Goal: Task Accomplishment & Management: Use online tool/utility

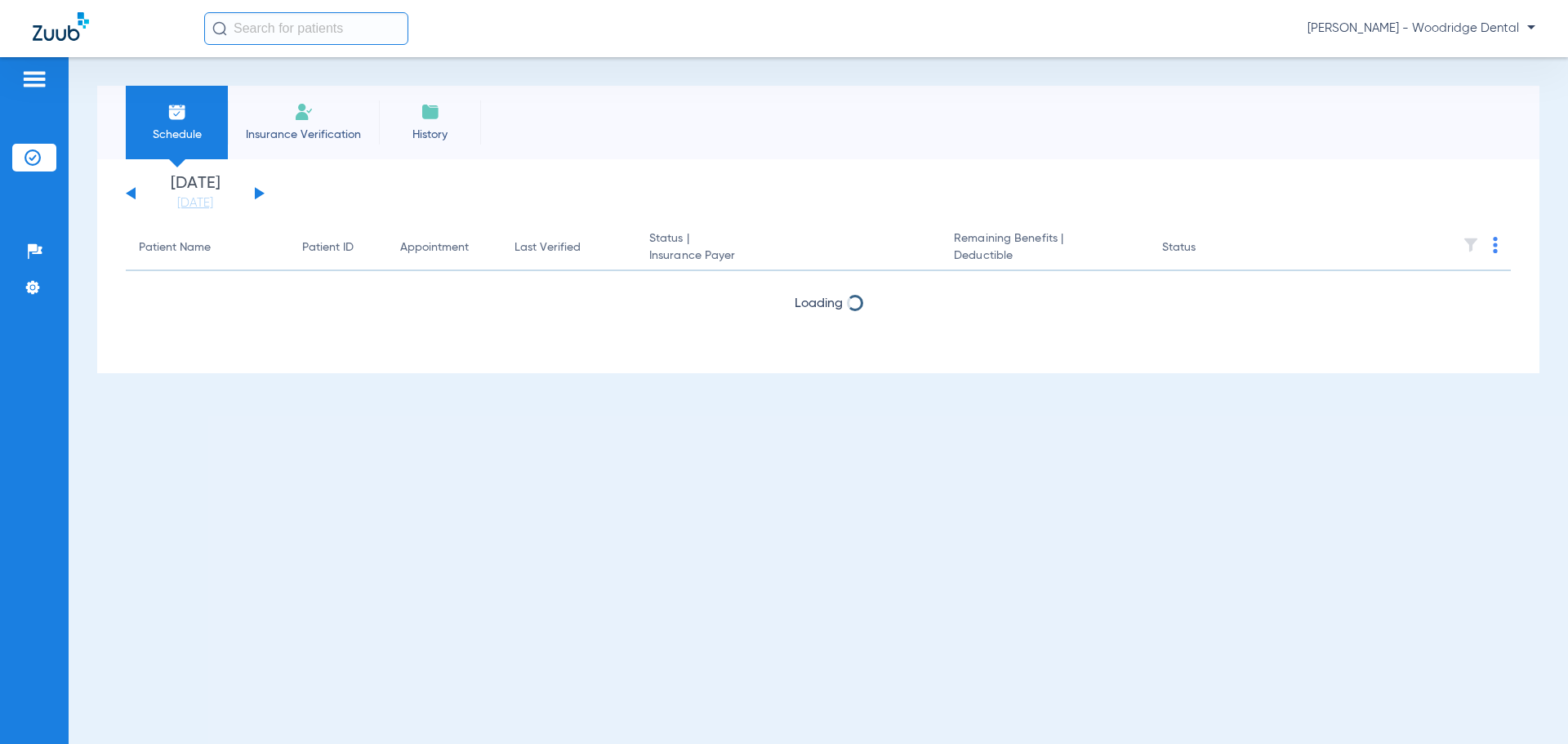
click at [257, 193] on button at bounding box center [260, 193] width 10 height 13
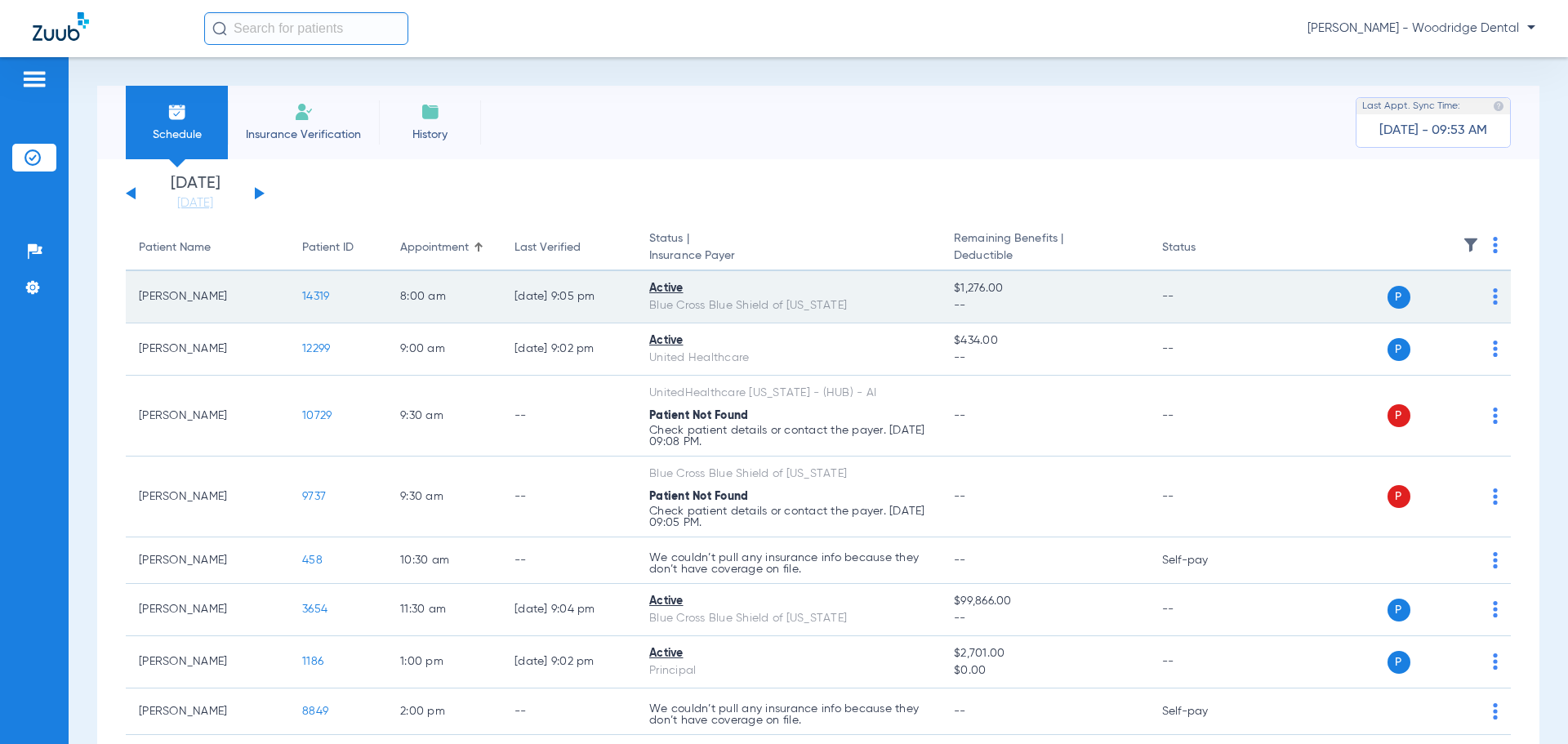
click at [260, 315] on td "[PERSON_NAME]" at bounding box center [208, 297] width 163 height 53
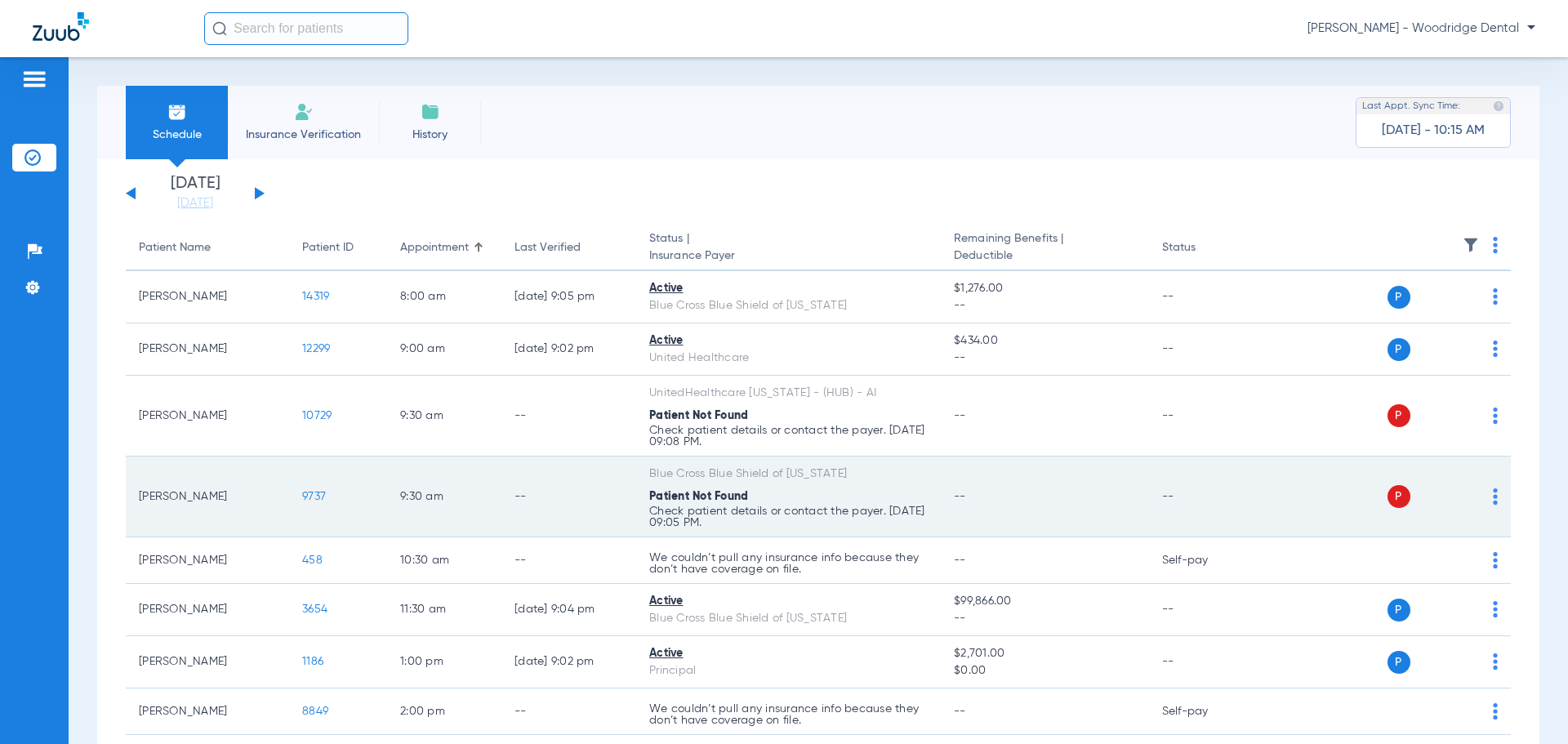
click at [317, 499] on span "9737" at bounding box center [314, 497] width 23 height 12
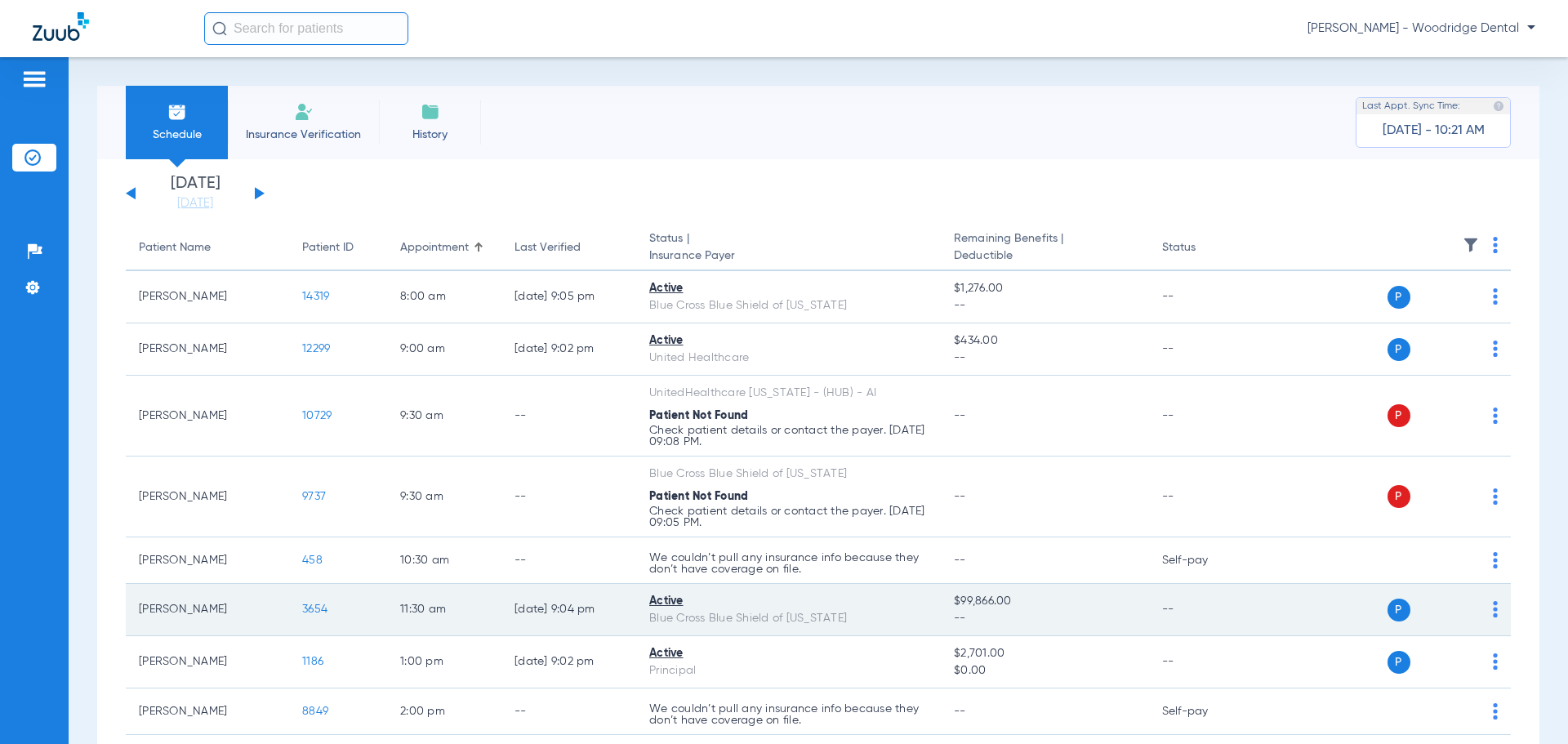
click at [317, 612] on span "3654" at bounding box center [314, 610] width 25 height 12
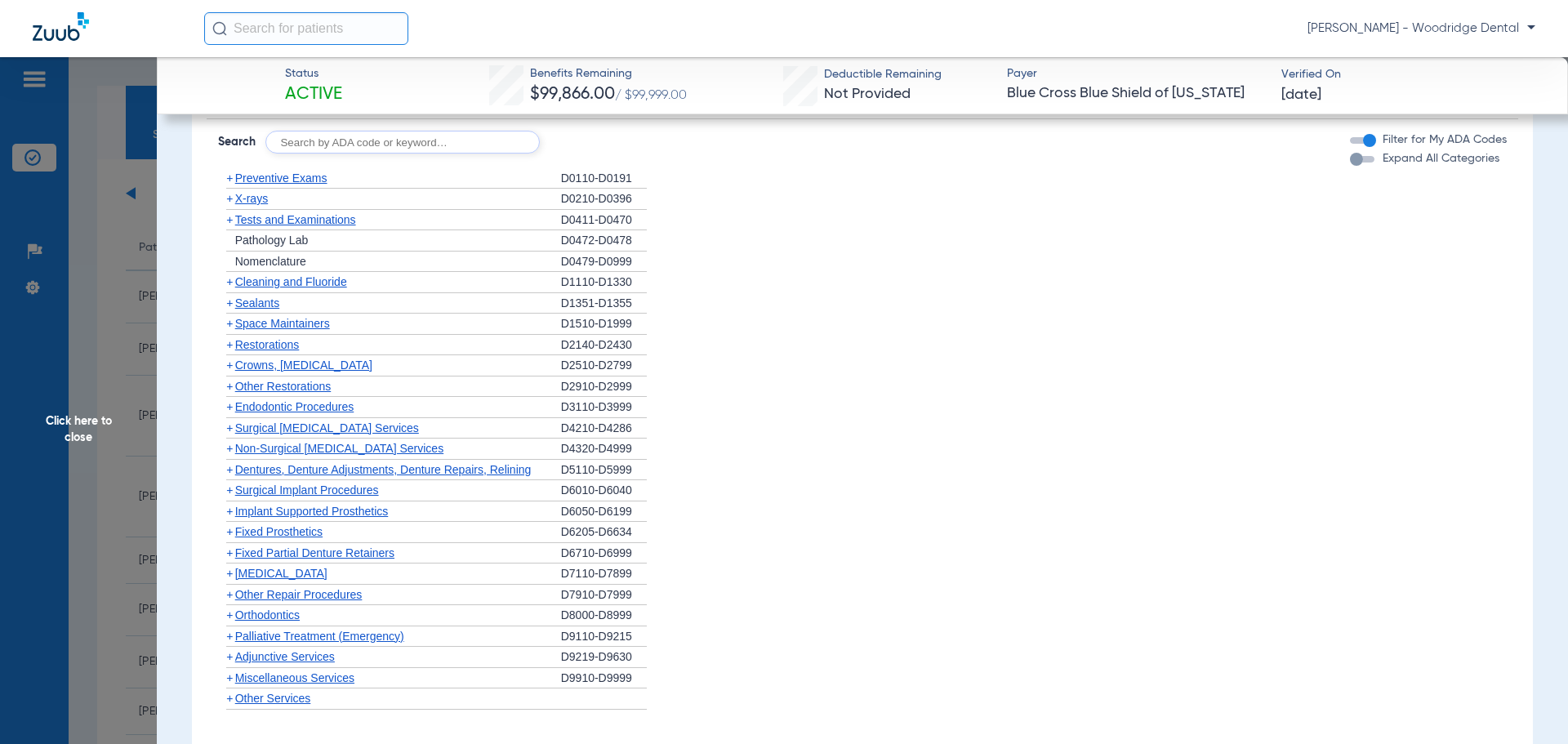
scroll to position [979, 0]
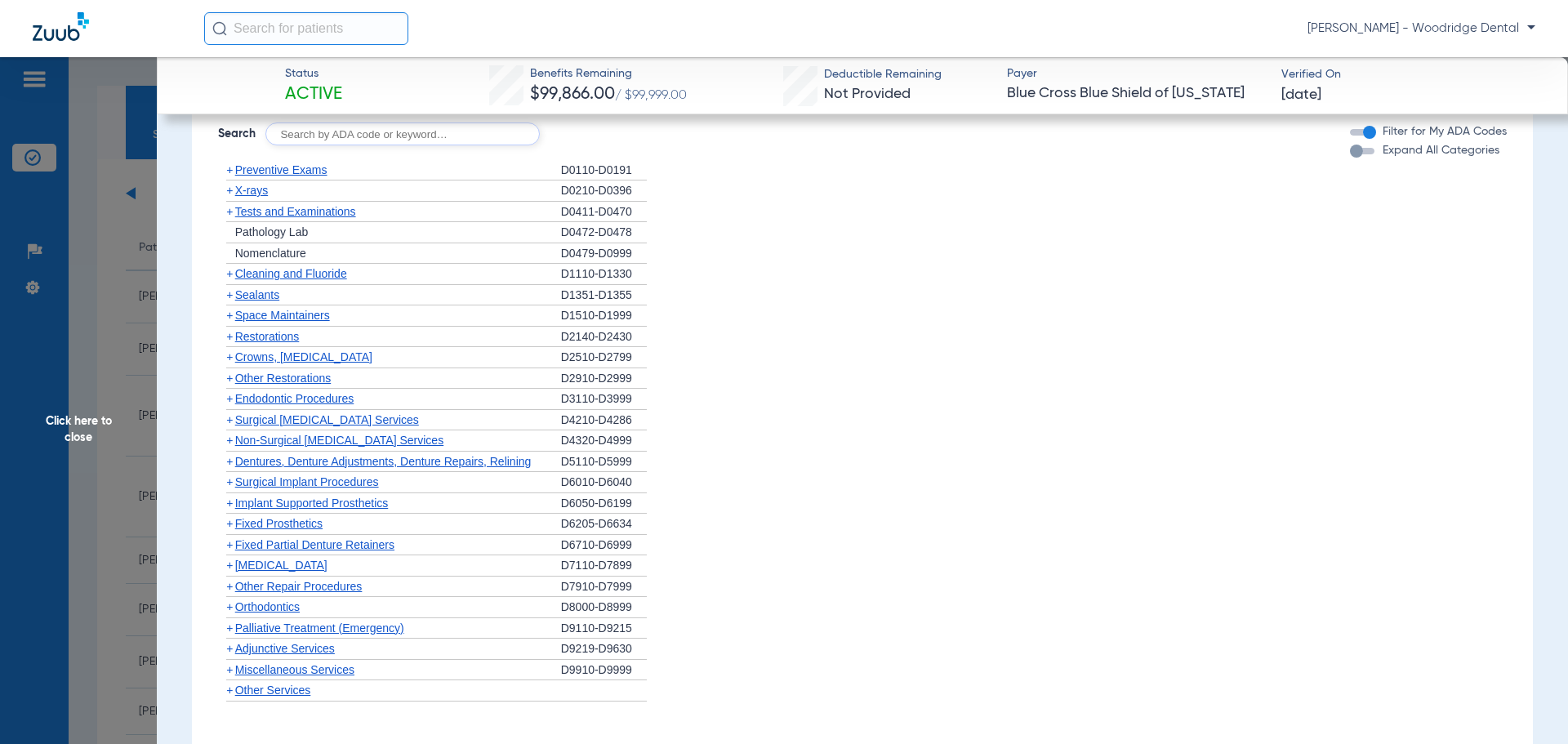
click at [229, 360] on span "+" at bounding box center [229, 357] width 7 height 13
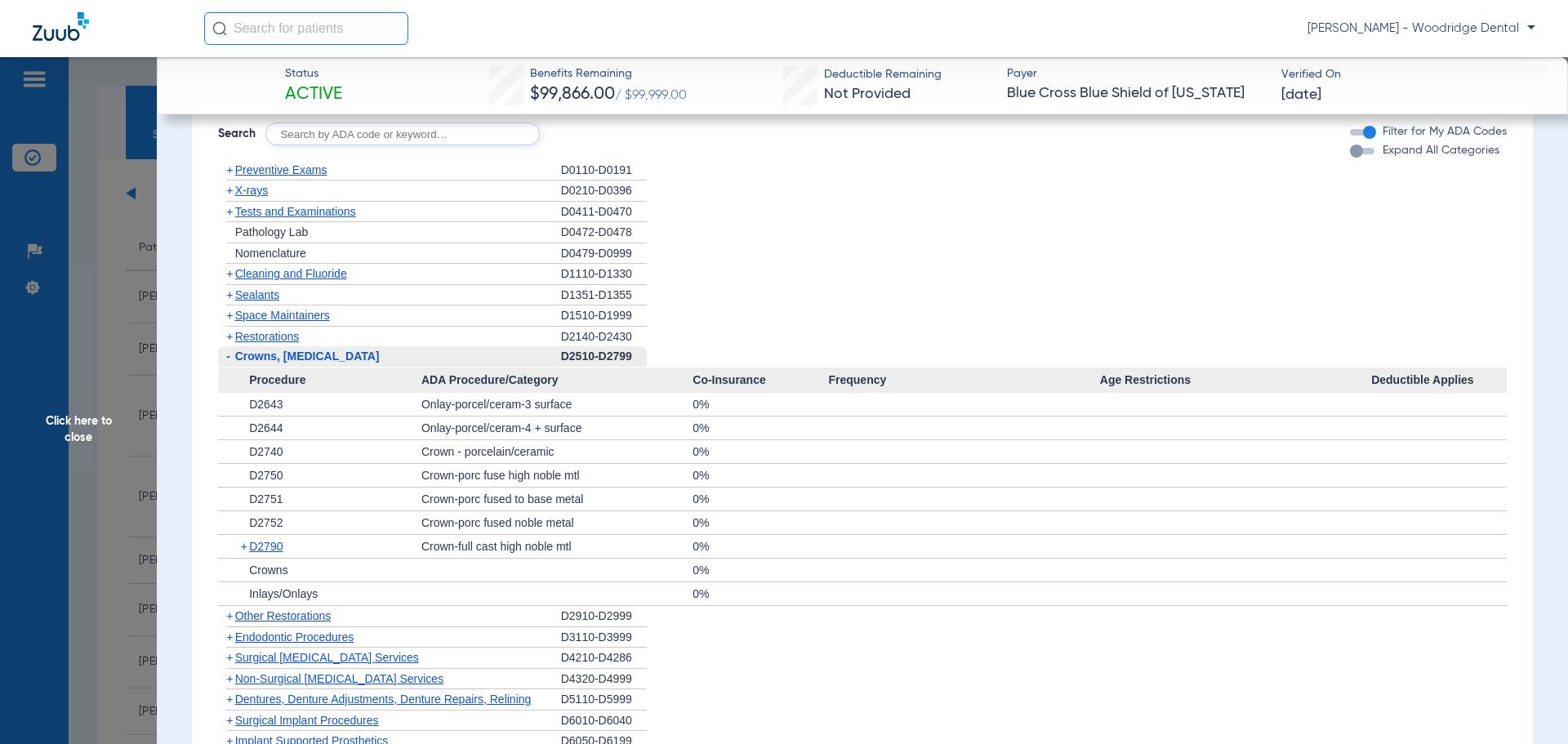
click at [230, 174] on span "+" at bounding box center [229, 170] width 7 height 13
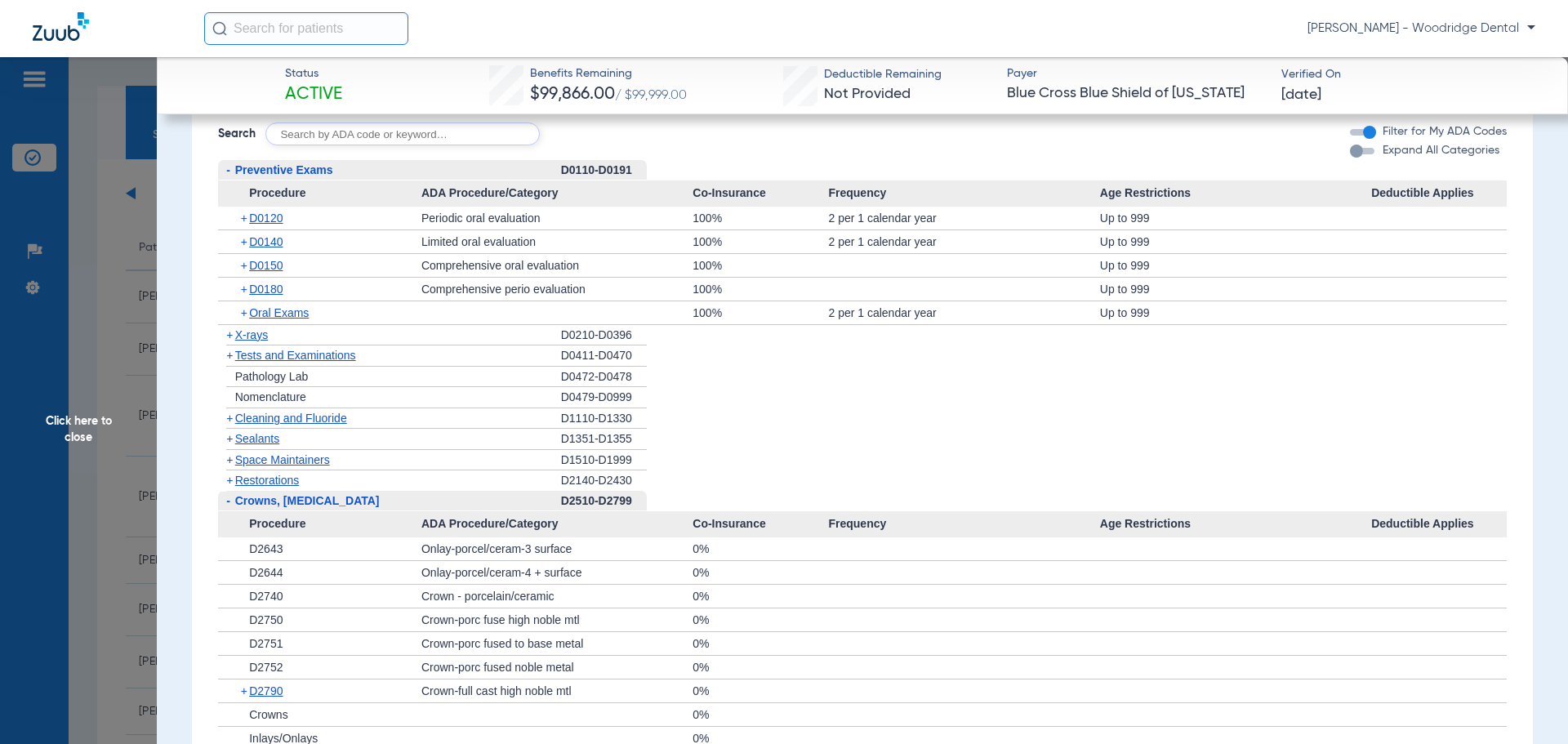
click at [235, 420] on span "Cleaning and Fluoride" at bounding box center [291, 419] width 112 height 13
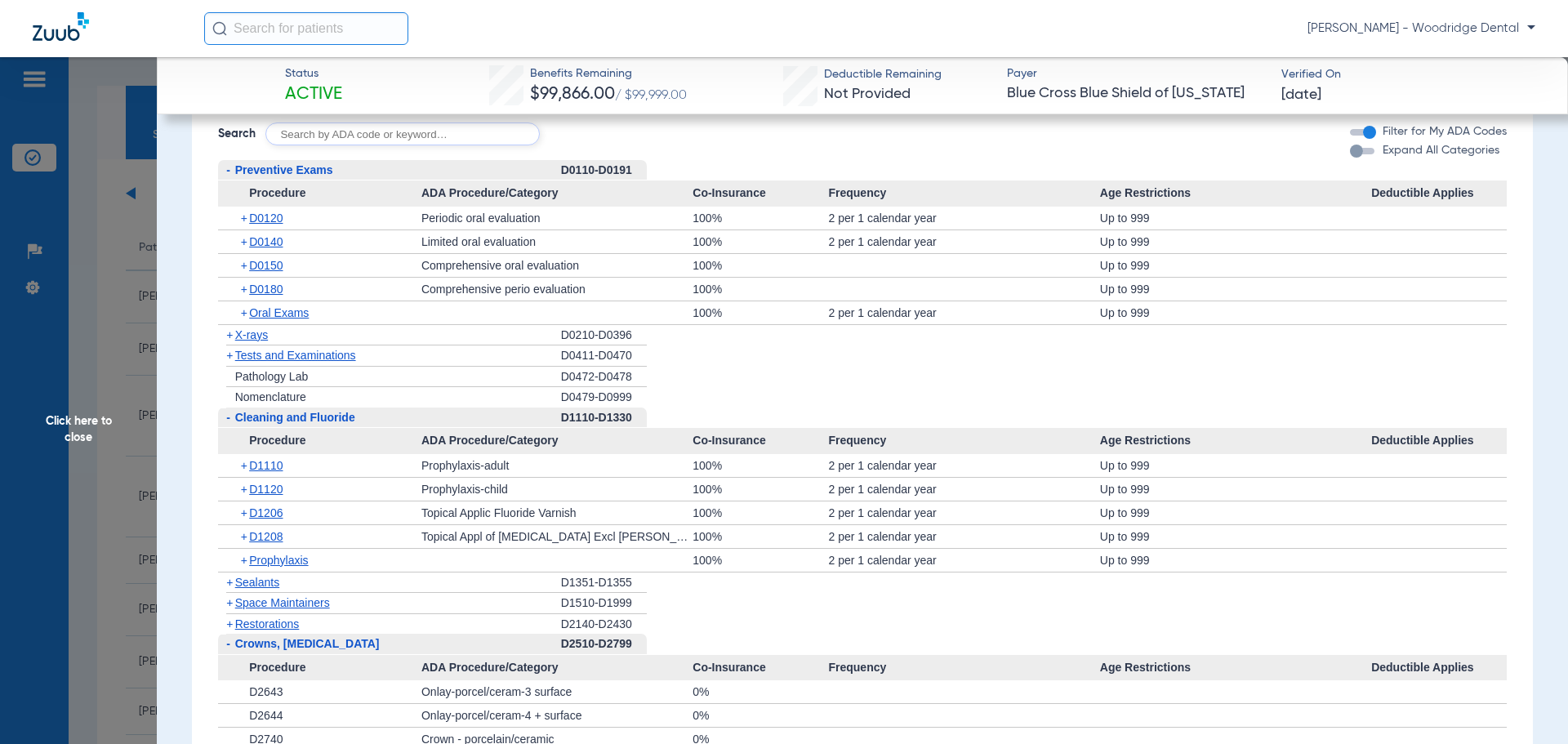
click at [228, 620] on span "+" at bounding box center [229, 624] width 7 height 13
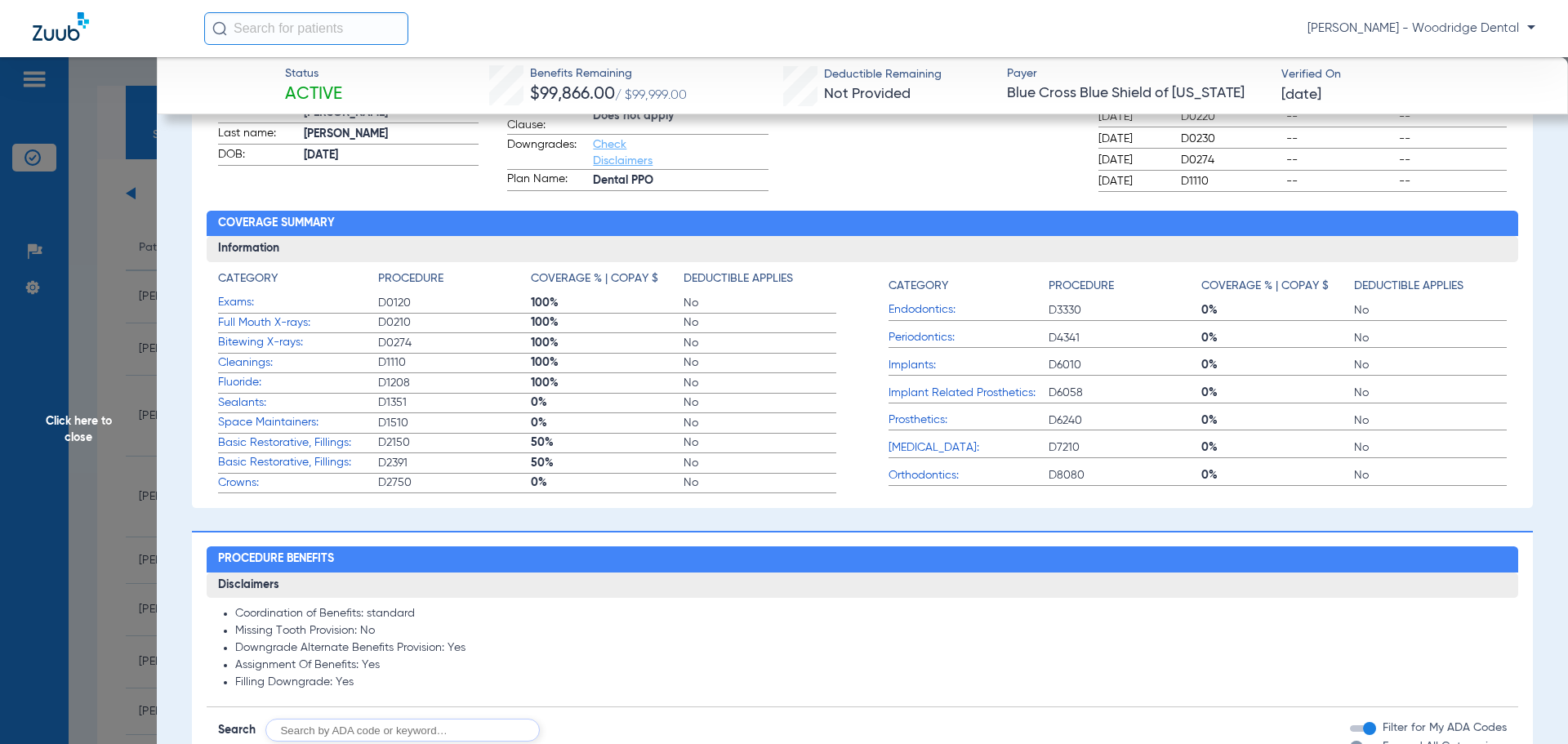
scroll to position [409, 0]
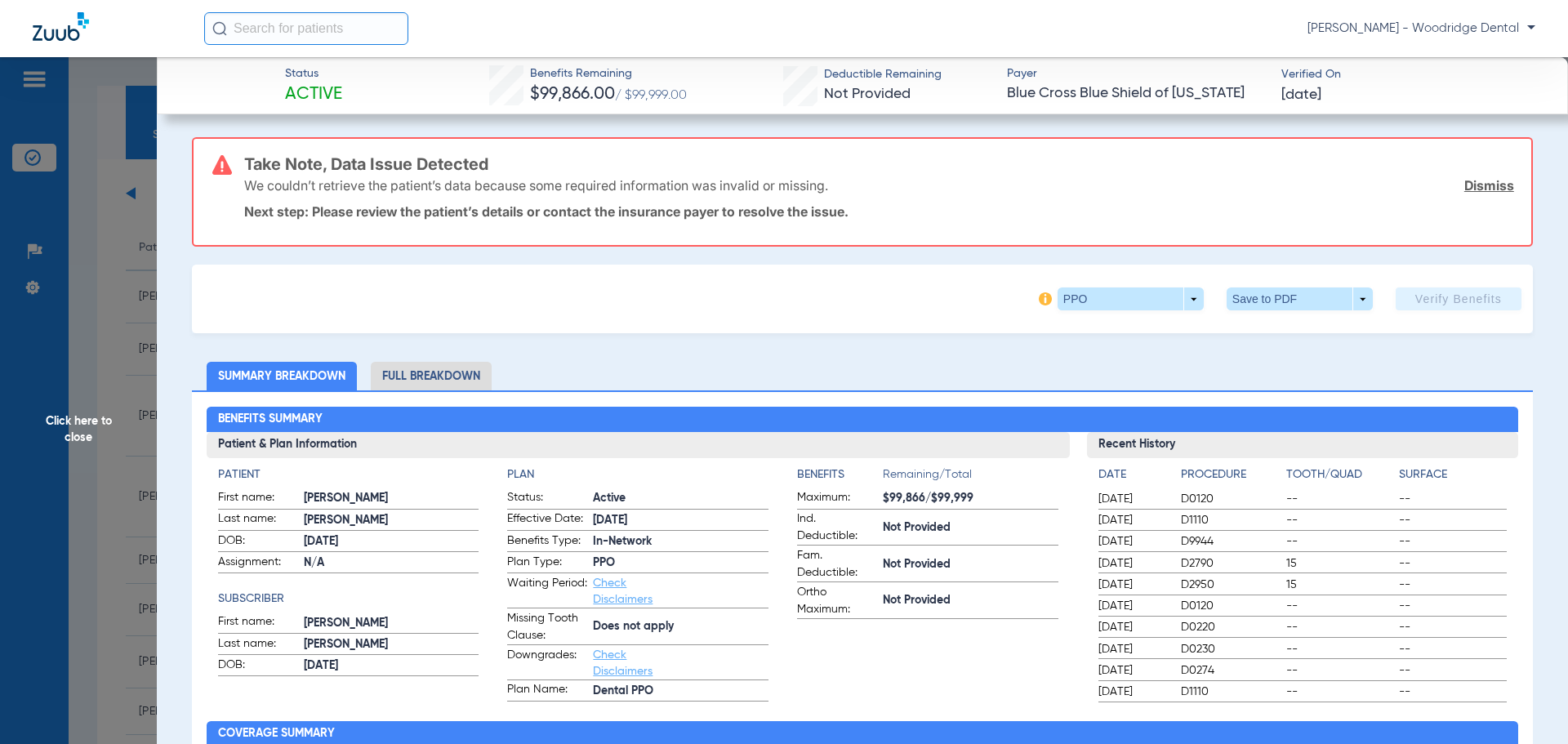
click at [394, 372] on li "Full Breakdown" at bounding box center [431, 376] width 121 height 28
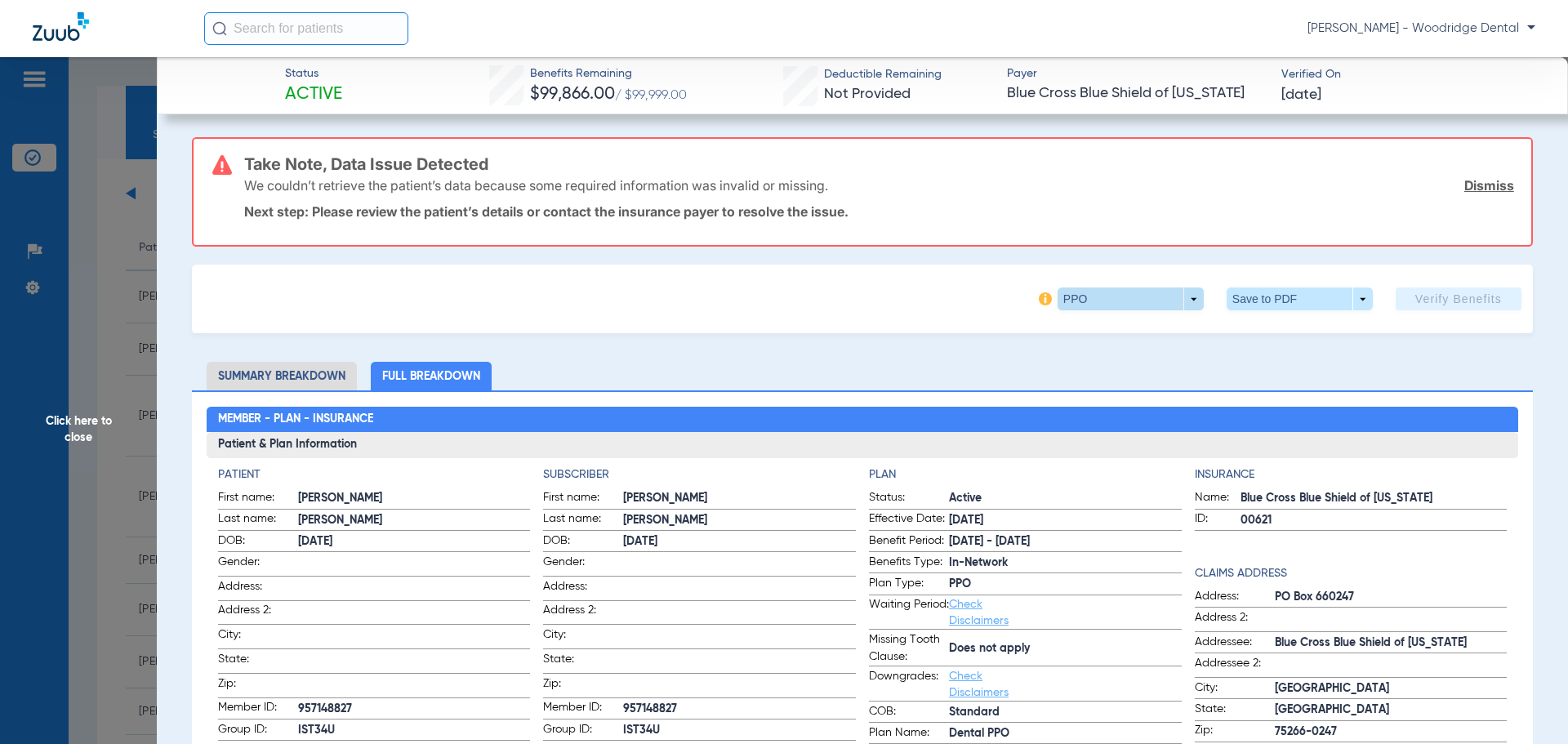
click at [1165, 305] on span at bounding box center [1130, 299] width 146 height 23
click at [968, 332] on div at bounding box center [784, 372] width 1568 height 744
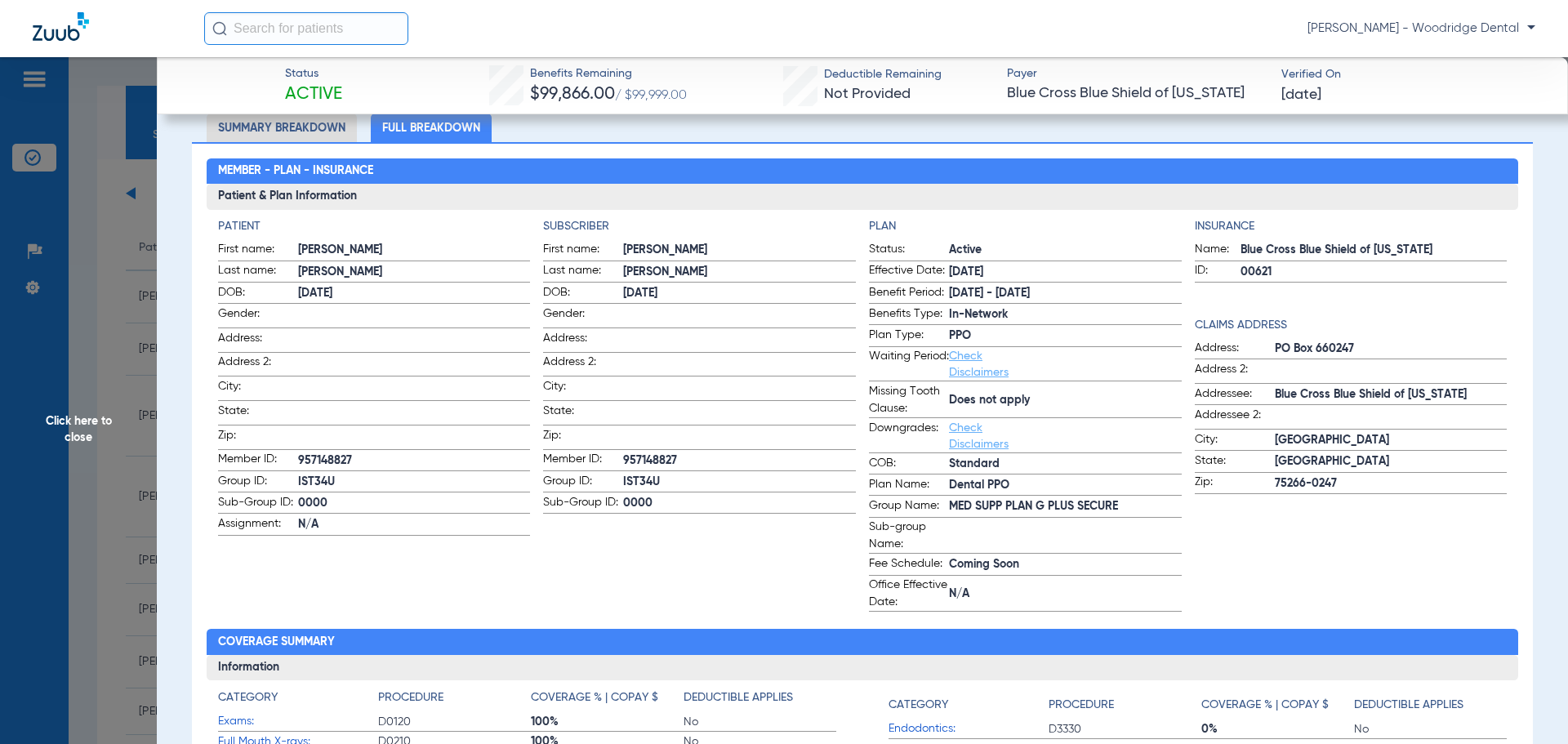
scroll to position [450, 0]
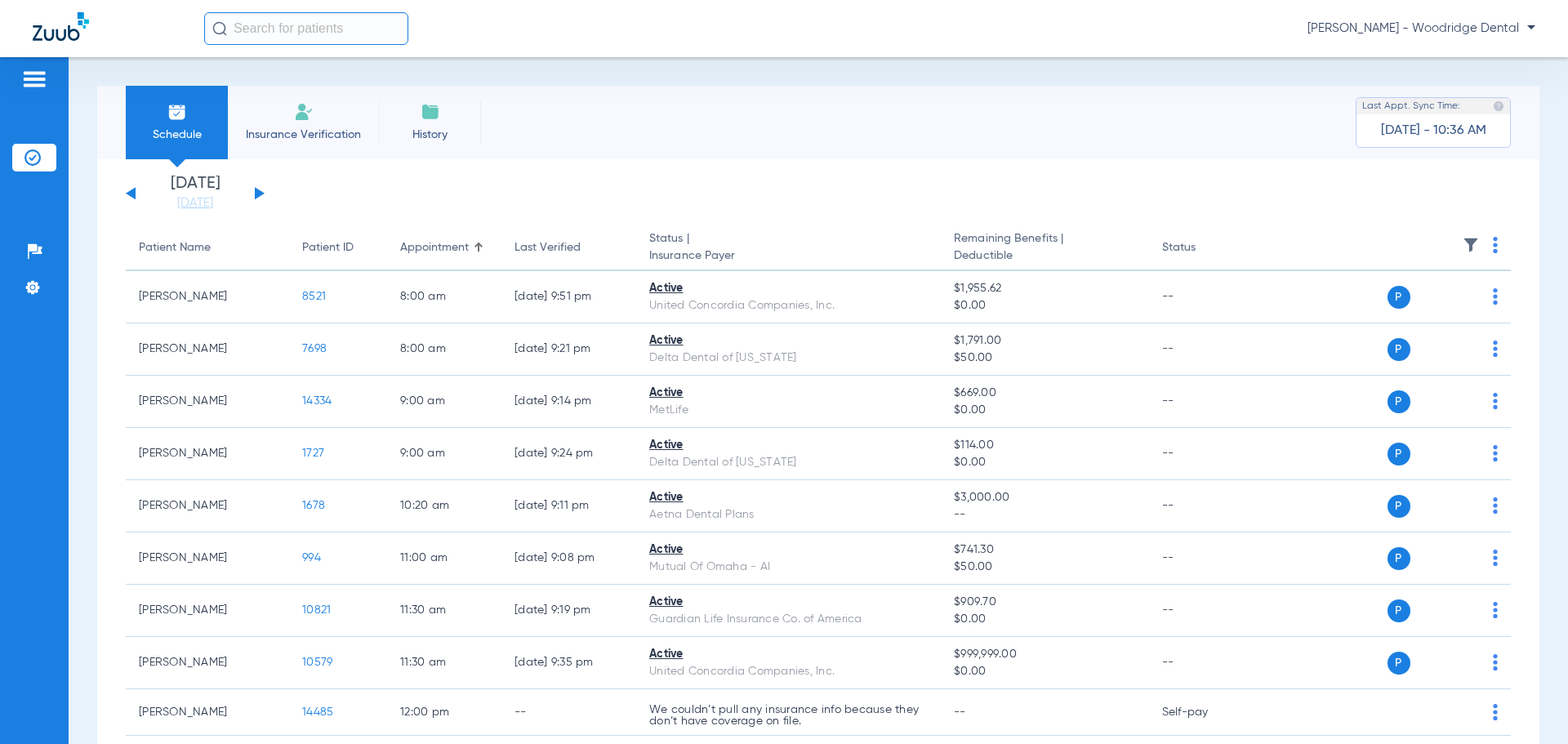
click at [262, 199] on div "[DATE] [DATE] [DATE] [DATE] [DATE] [DATE] [DATE] [DATE] [DATE] [DATE] [DATE] [D…" at bounding box center [195, 194] width 138 height 36
click at [262, 191] on div "[DATE] [DATE] [DATE] [DATE] [DATE] [DATE] [DATE] [DATE] [DATE] [DATE] [DATE] [D…" at bounding box center [195, 194] width 138 height 36
click at [258, 194] on button at bounding box center [260, 193] width 10 height 13
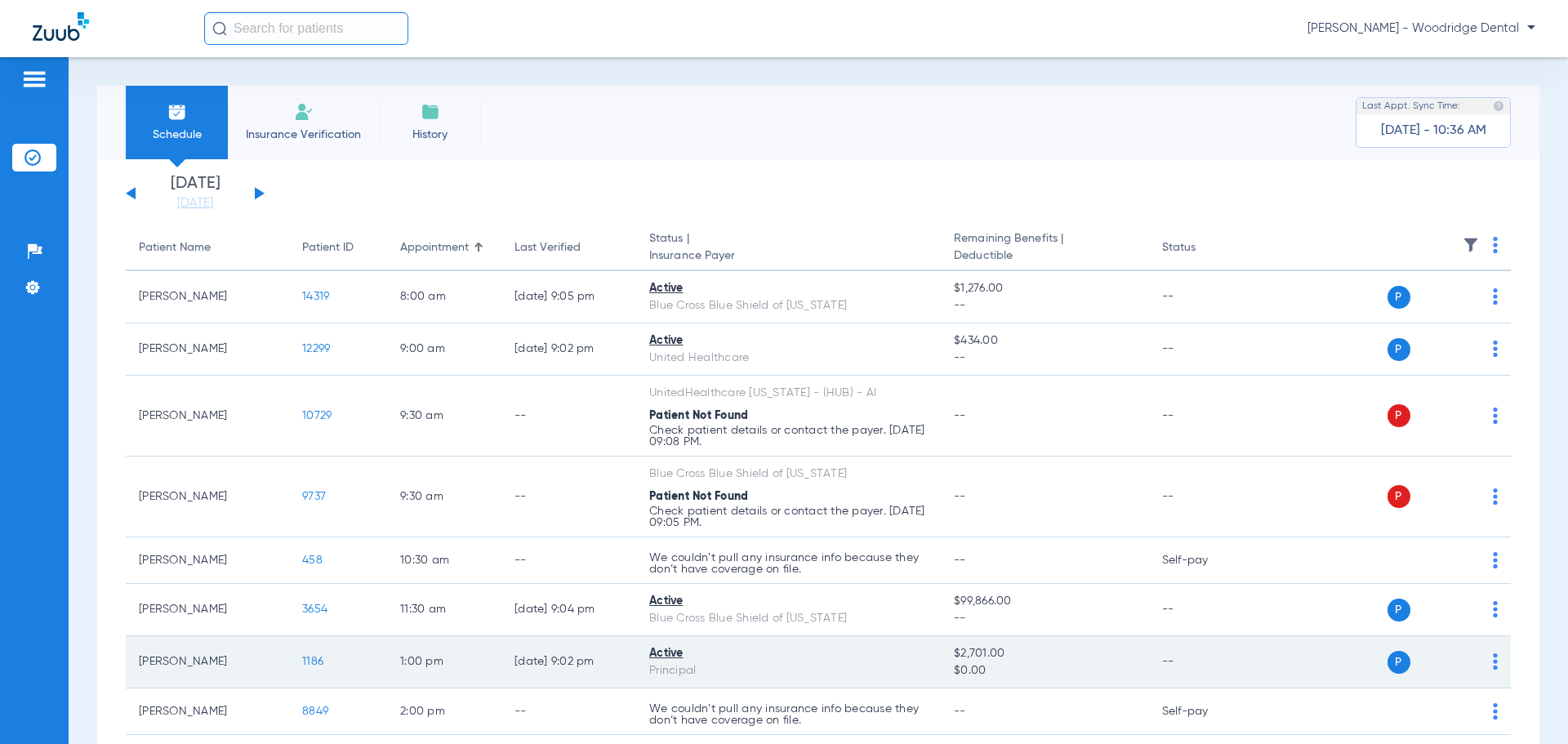
click at [314, 660] on span "1186" at bounding box center [312, 661] width 21 height 12
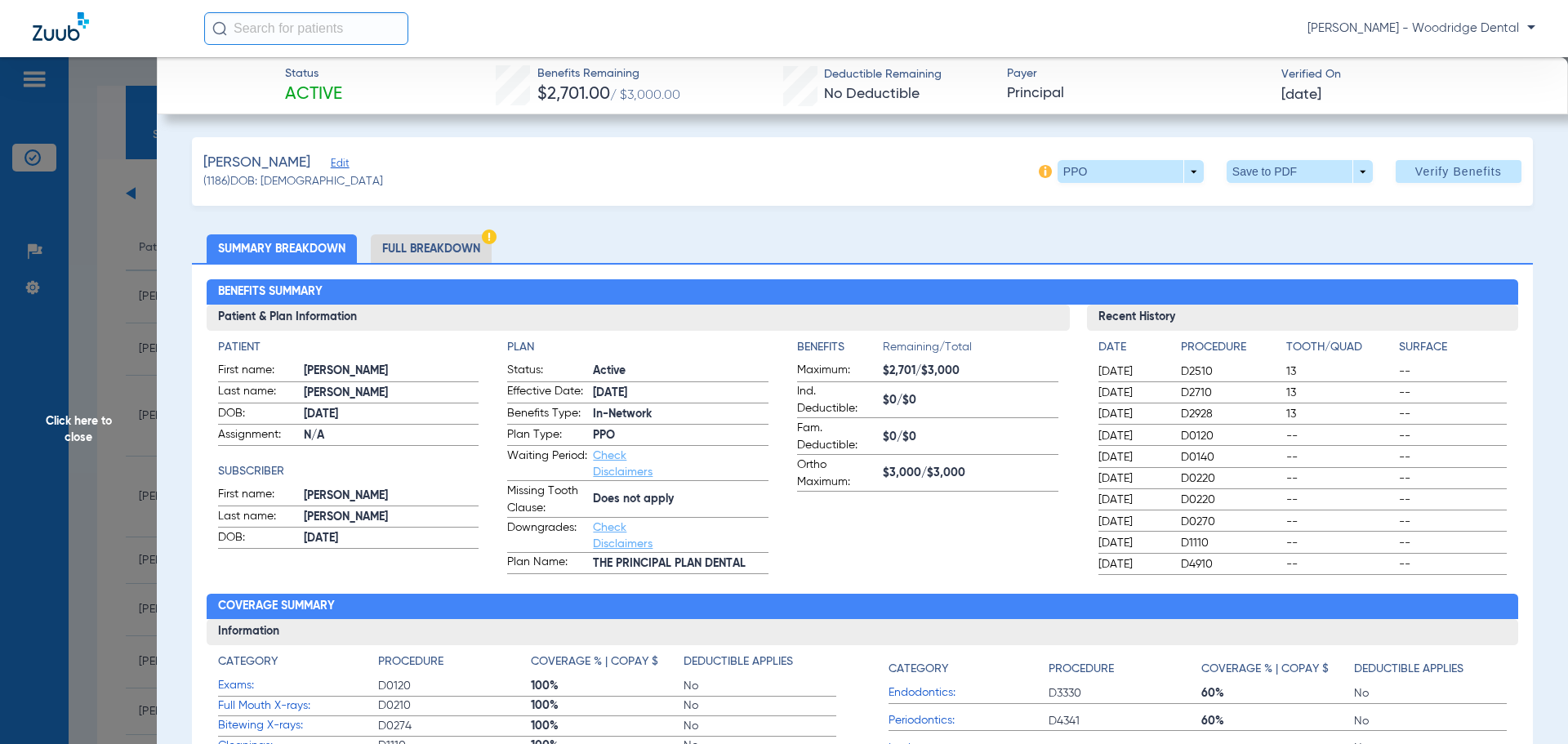
click at [451, 251] on li "Full Breakdown" at bounding box center [431, 249] width 121 height 28
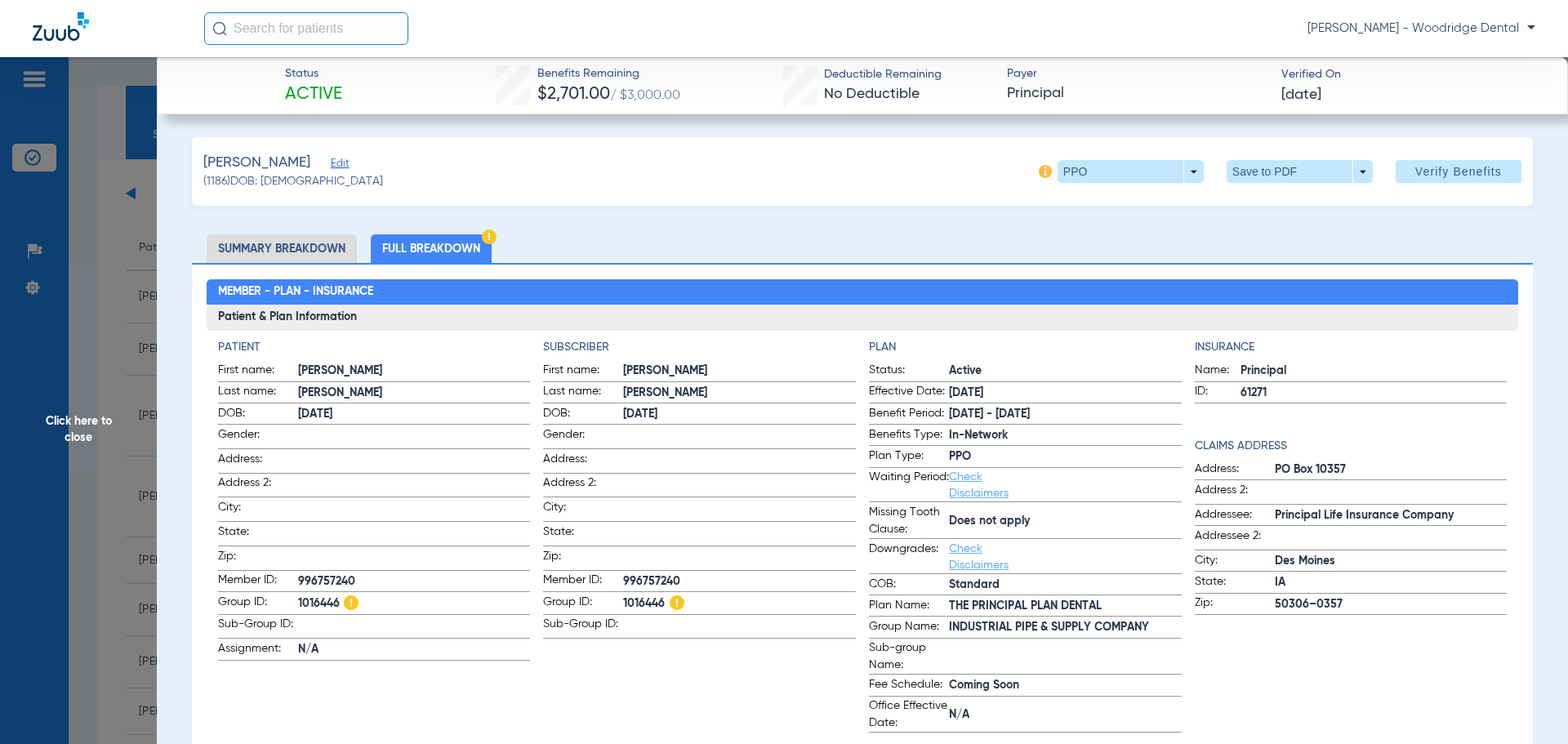
click at [319, 243] on li "Summary Breakdown" at bounding box center [282, 249] width 150 height 28
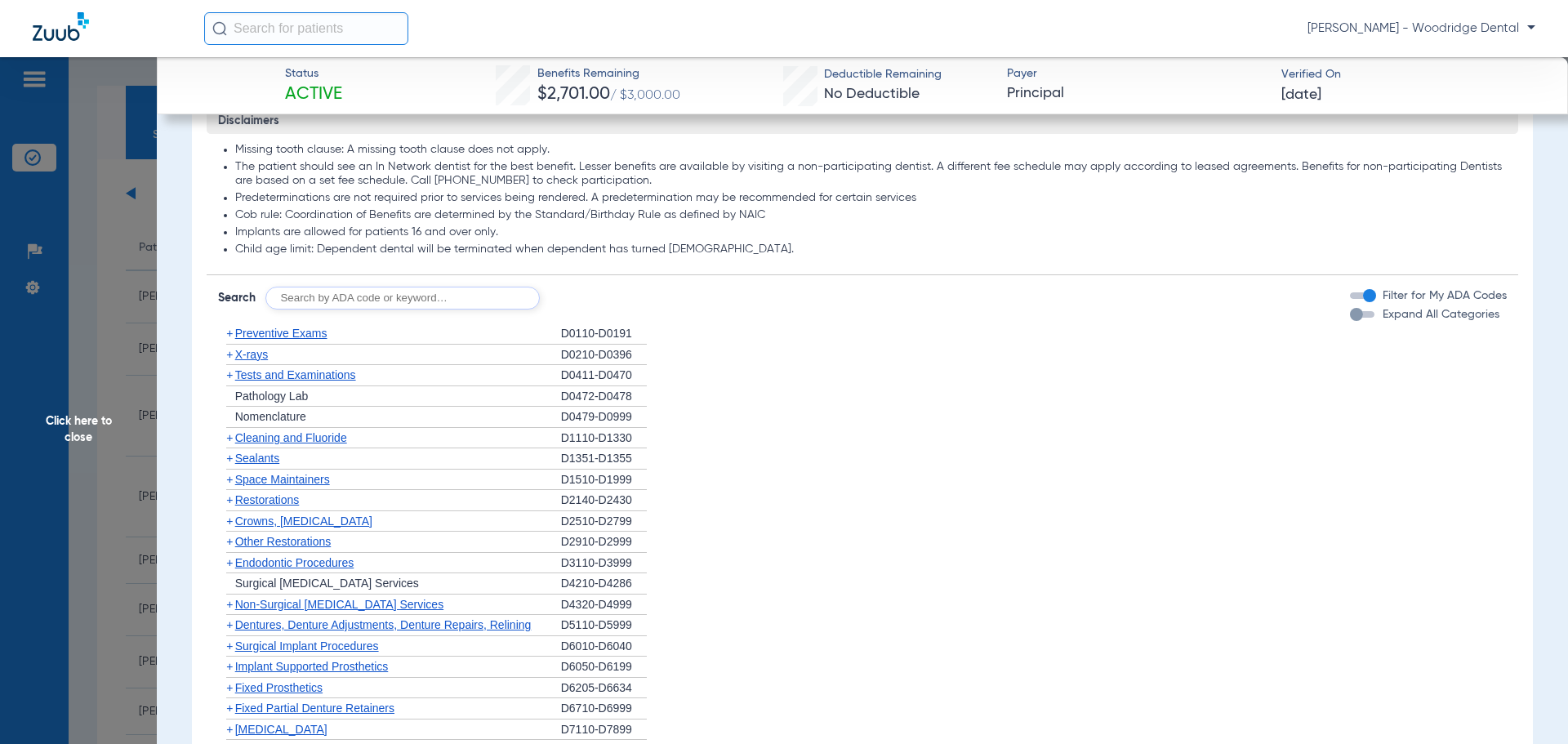
scroll to position [856, 0]
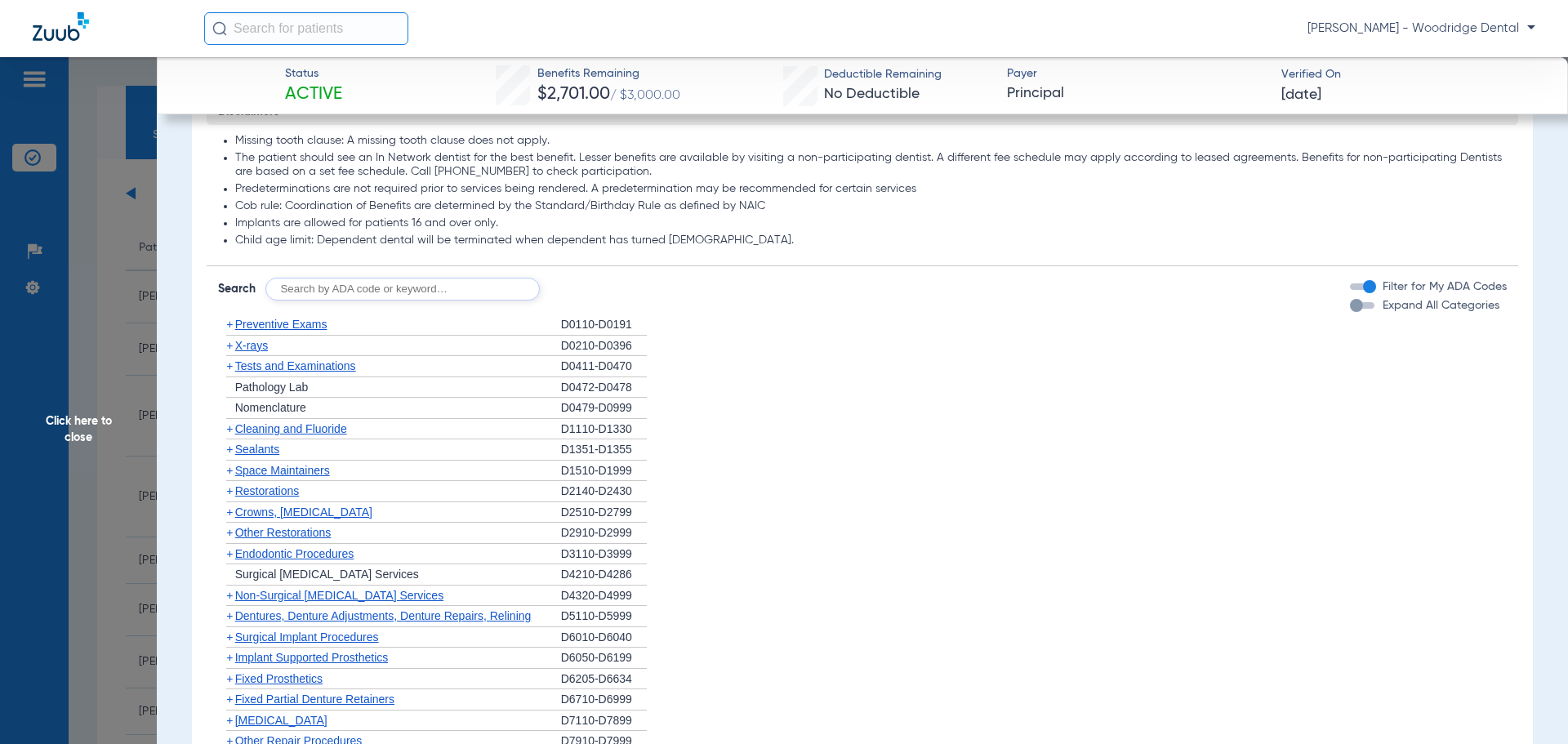
click at [231, 491] on span "+" at bounding box center [229, 491] width 7 height 13
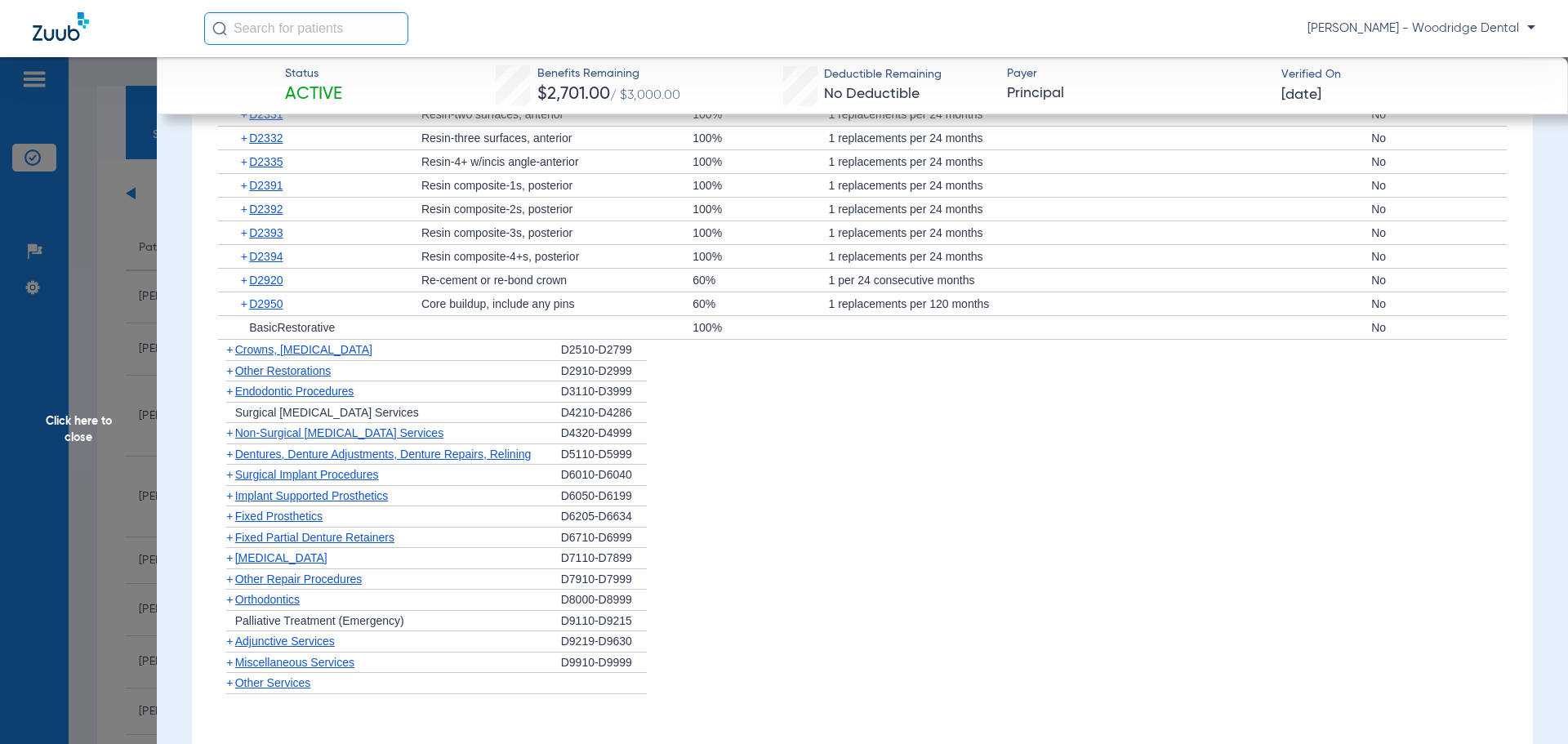
scroll to position [1313, 0]
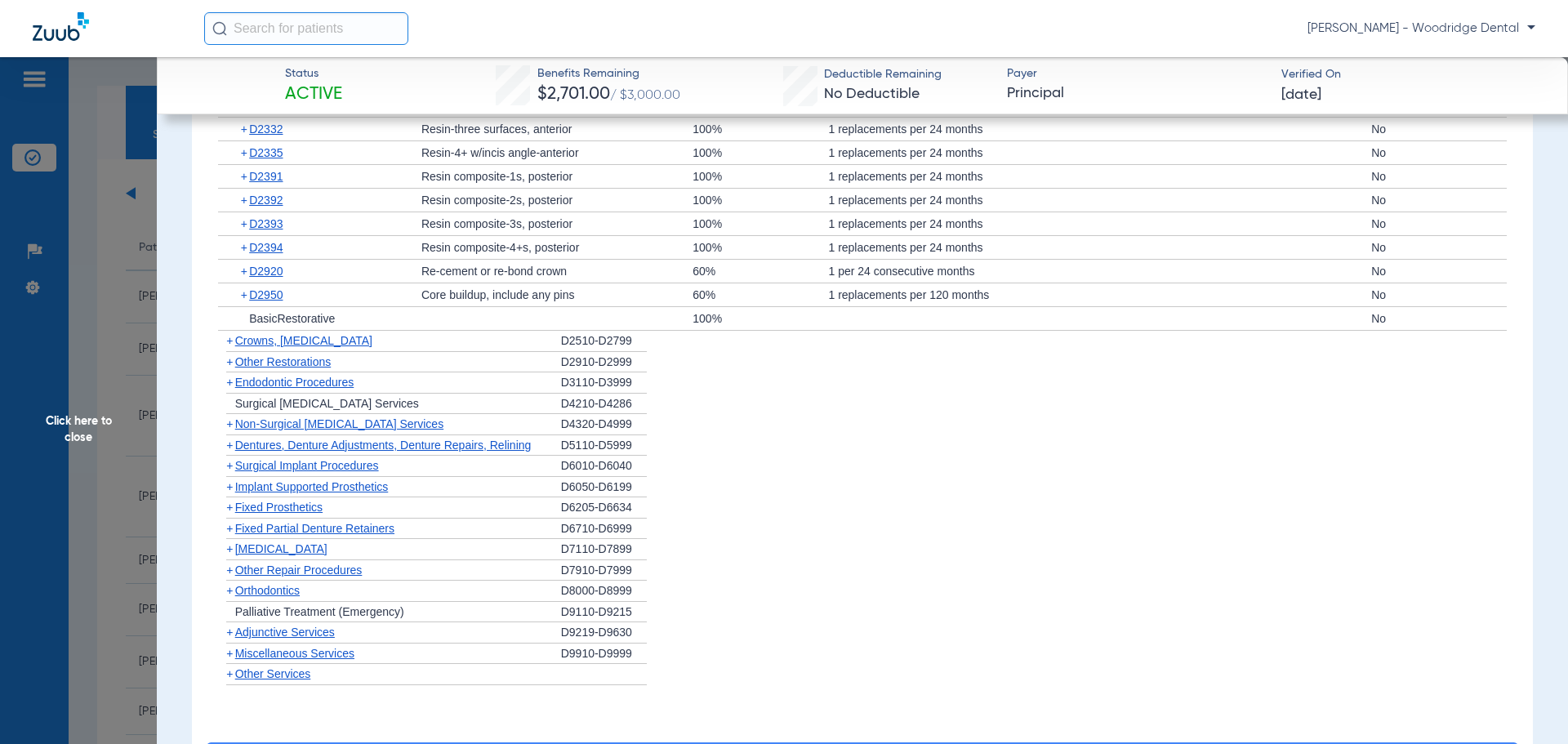
click at [224, 339] on span "+" at bounding box center [226, 341] width 18 height 20
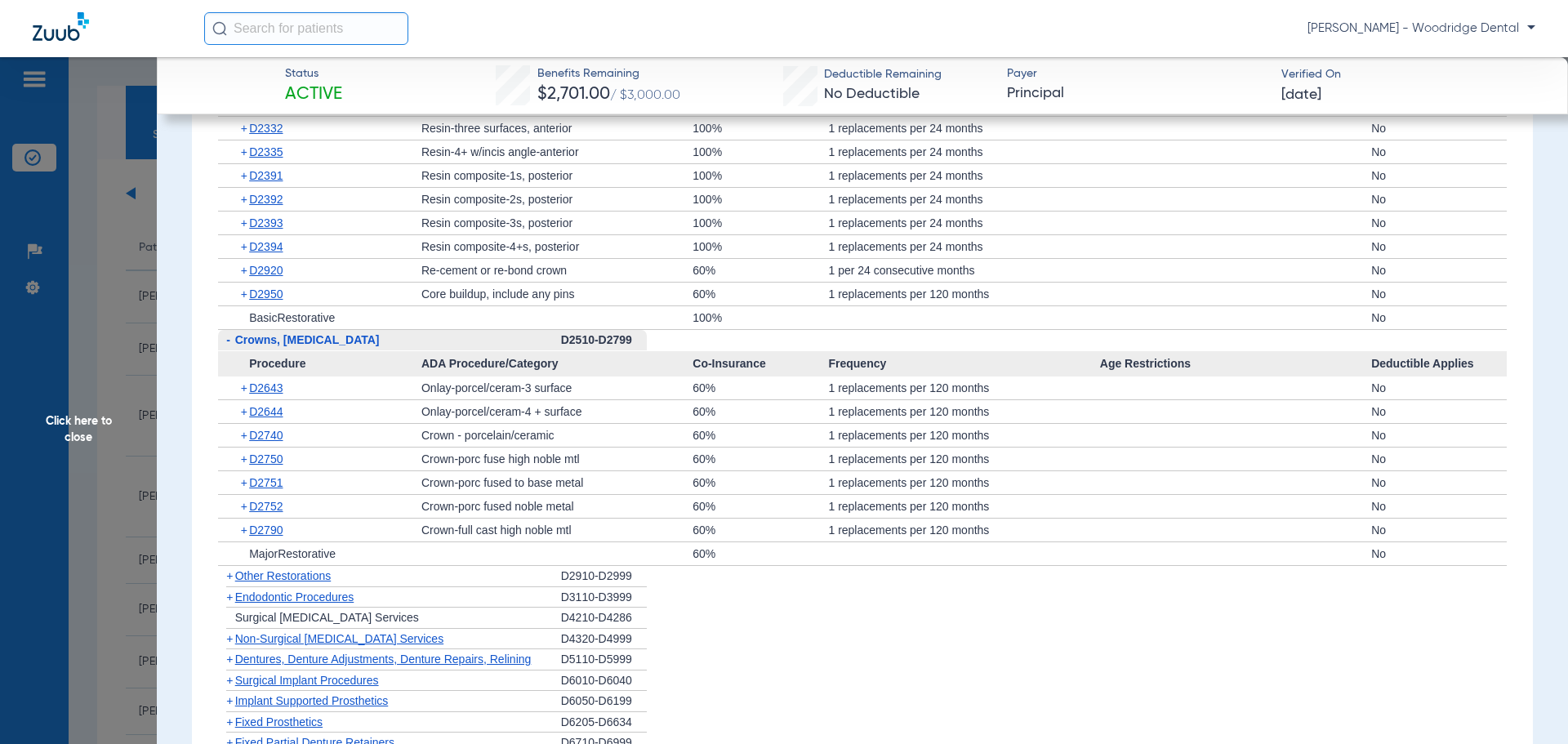
scroll to position [1312, 0]
click at [232, 581] on span "+" at bounding box center [229, 577] width 7 height 13
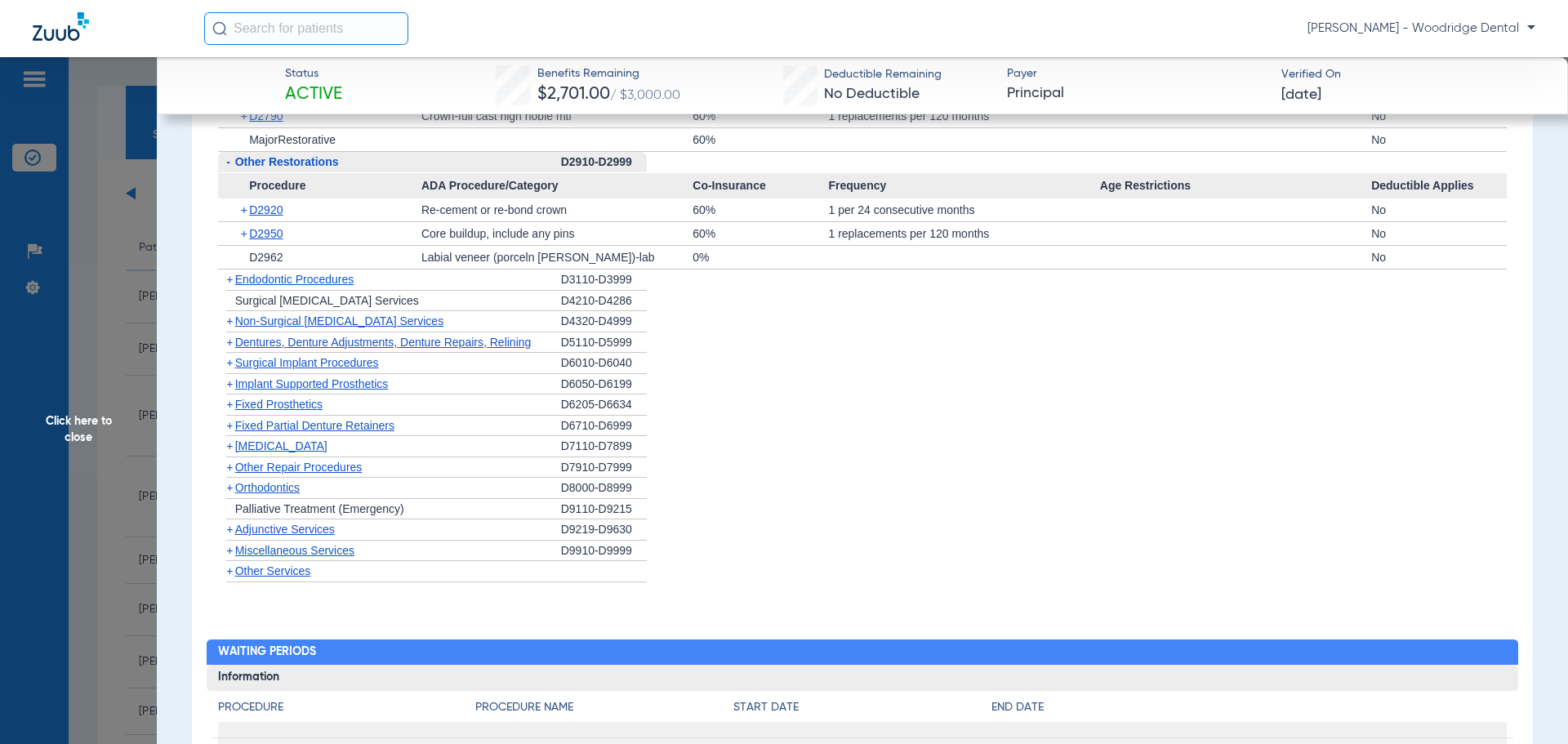
scroll to position [1772, 0]
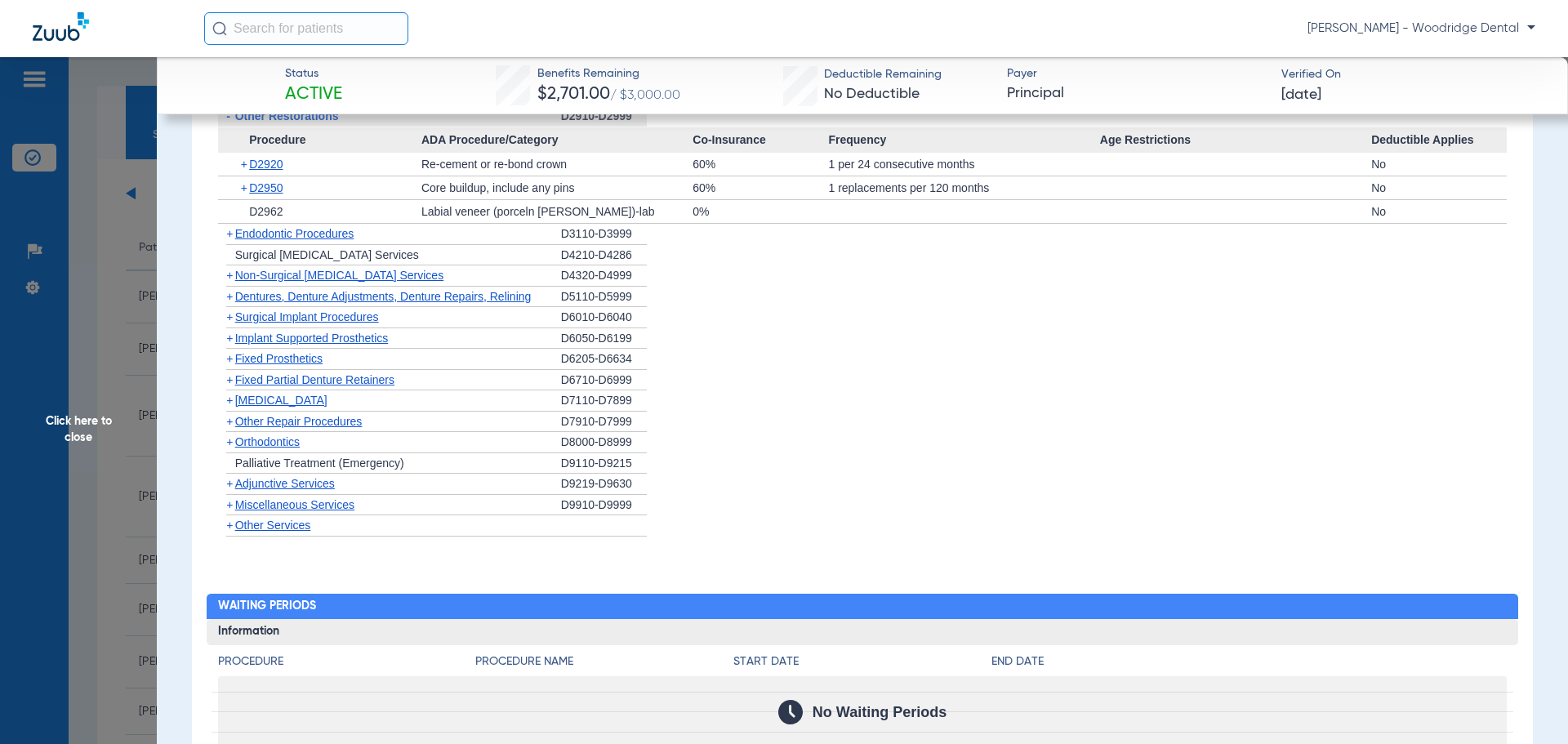
click at [226, 231] on span "+" at bounding box center [229, 234] width 7 height 13
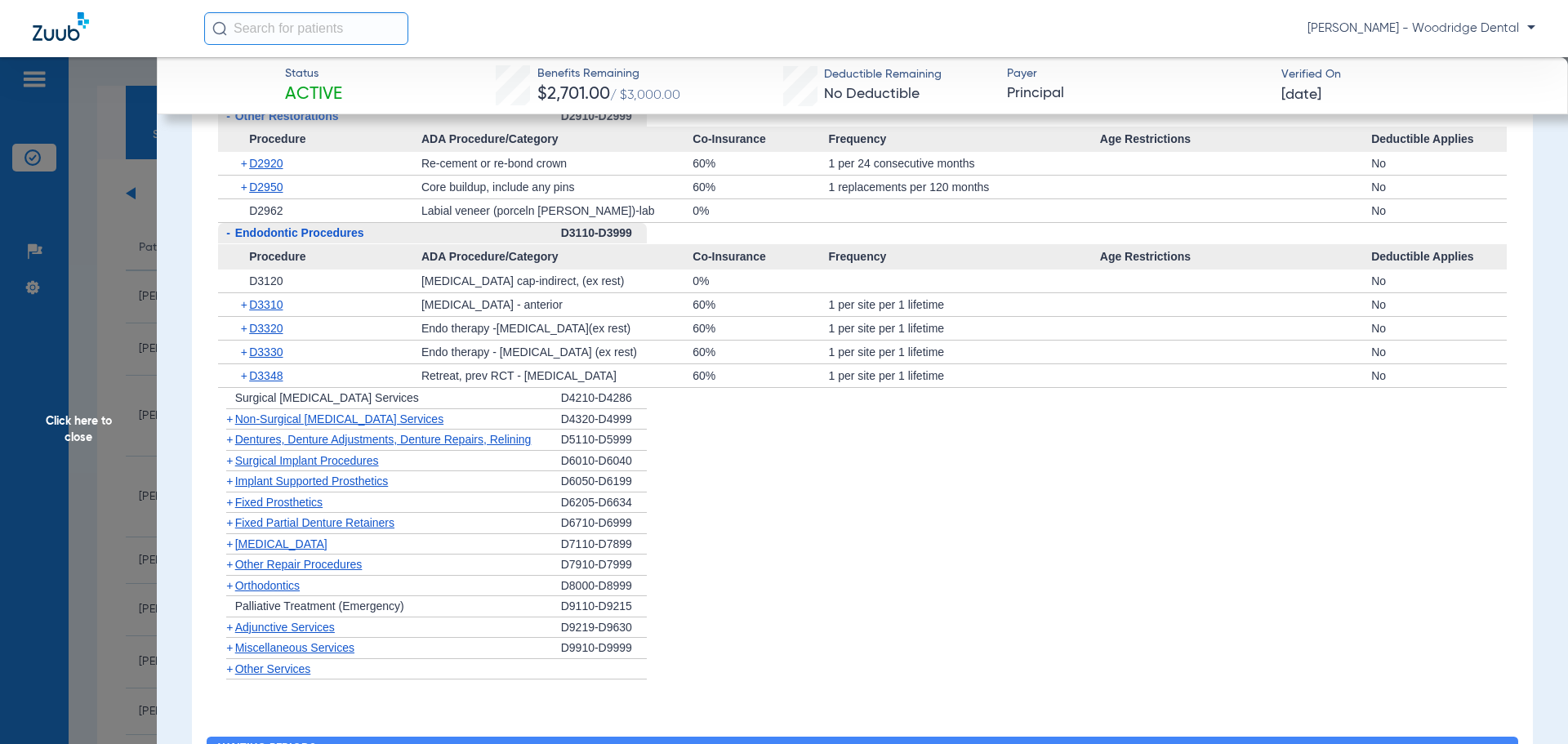
click at [232, 419] on span "+" at bounding box center [229, 420] width 7 height 13
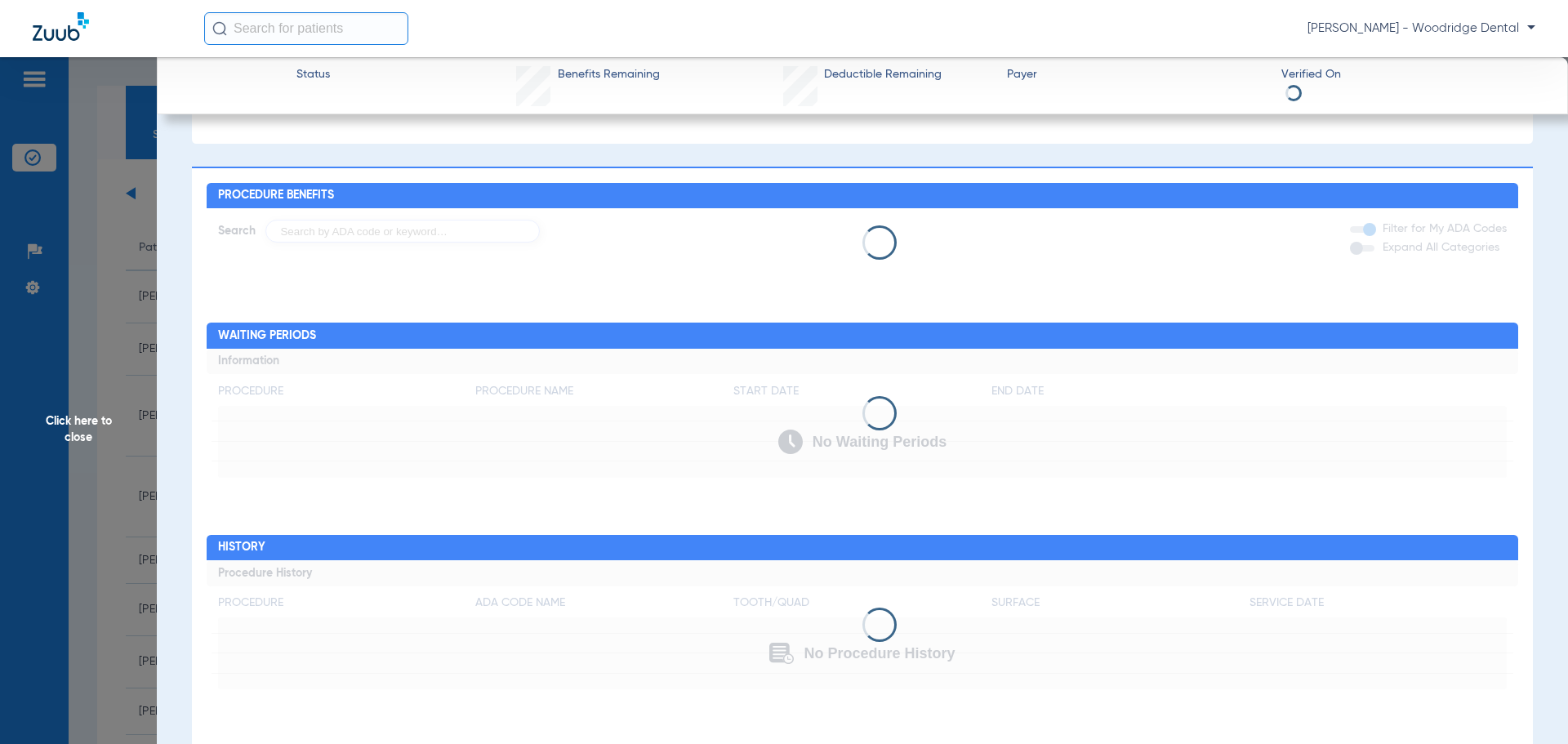
scroll to position [1899, 0]
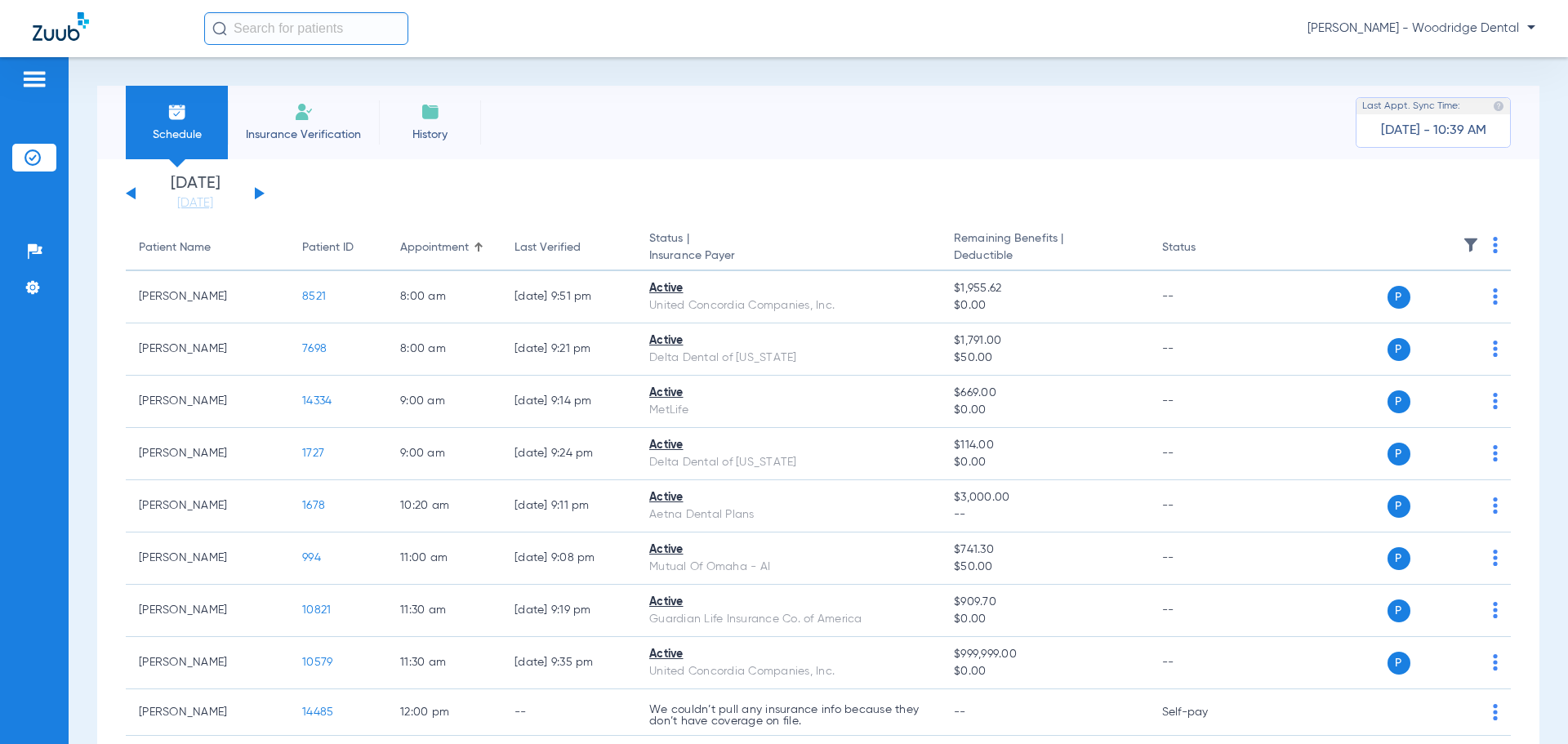
click at [258, 189] on button at bounding box center [260, 193] width 10 height 13
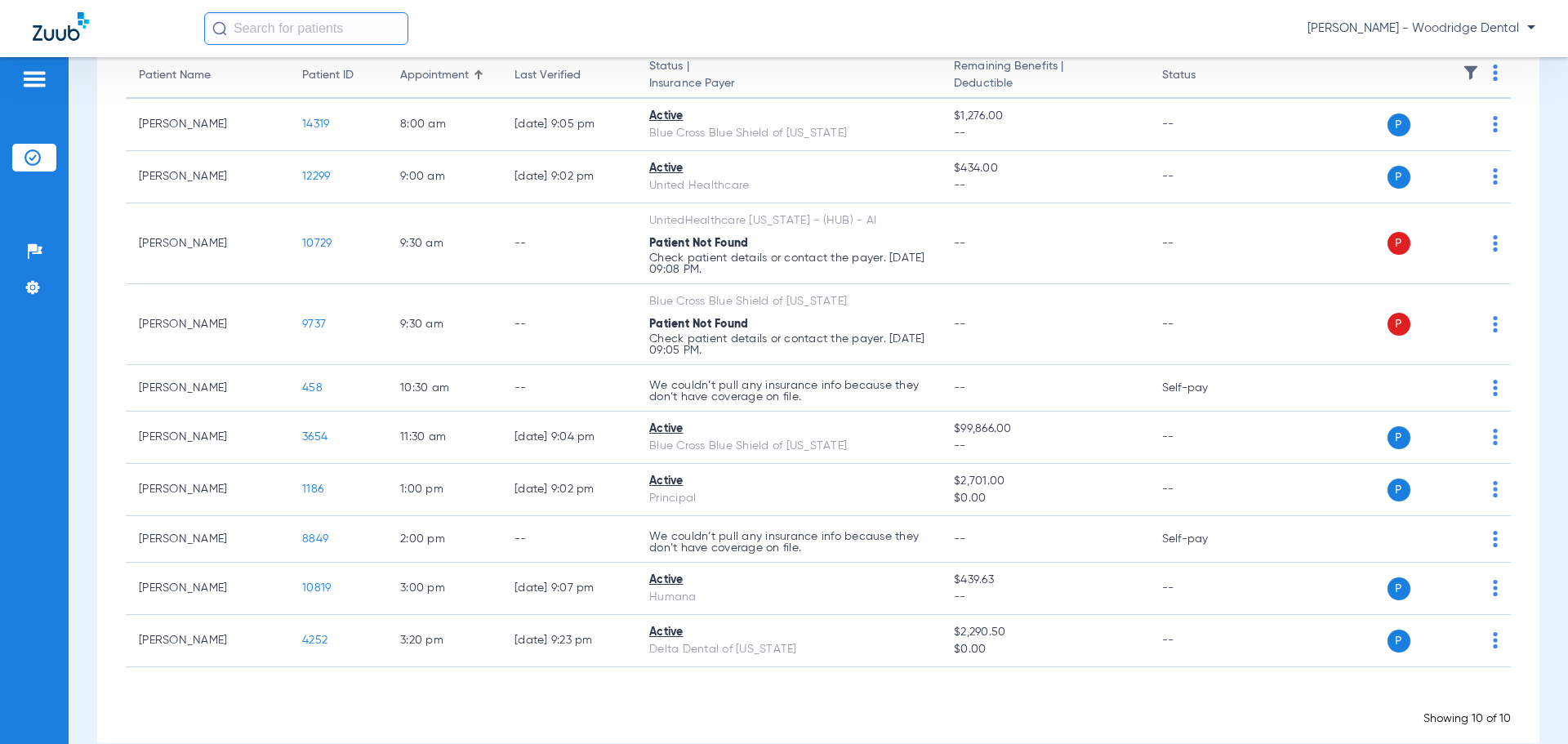
scroll to position [190, 0]
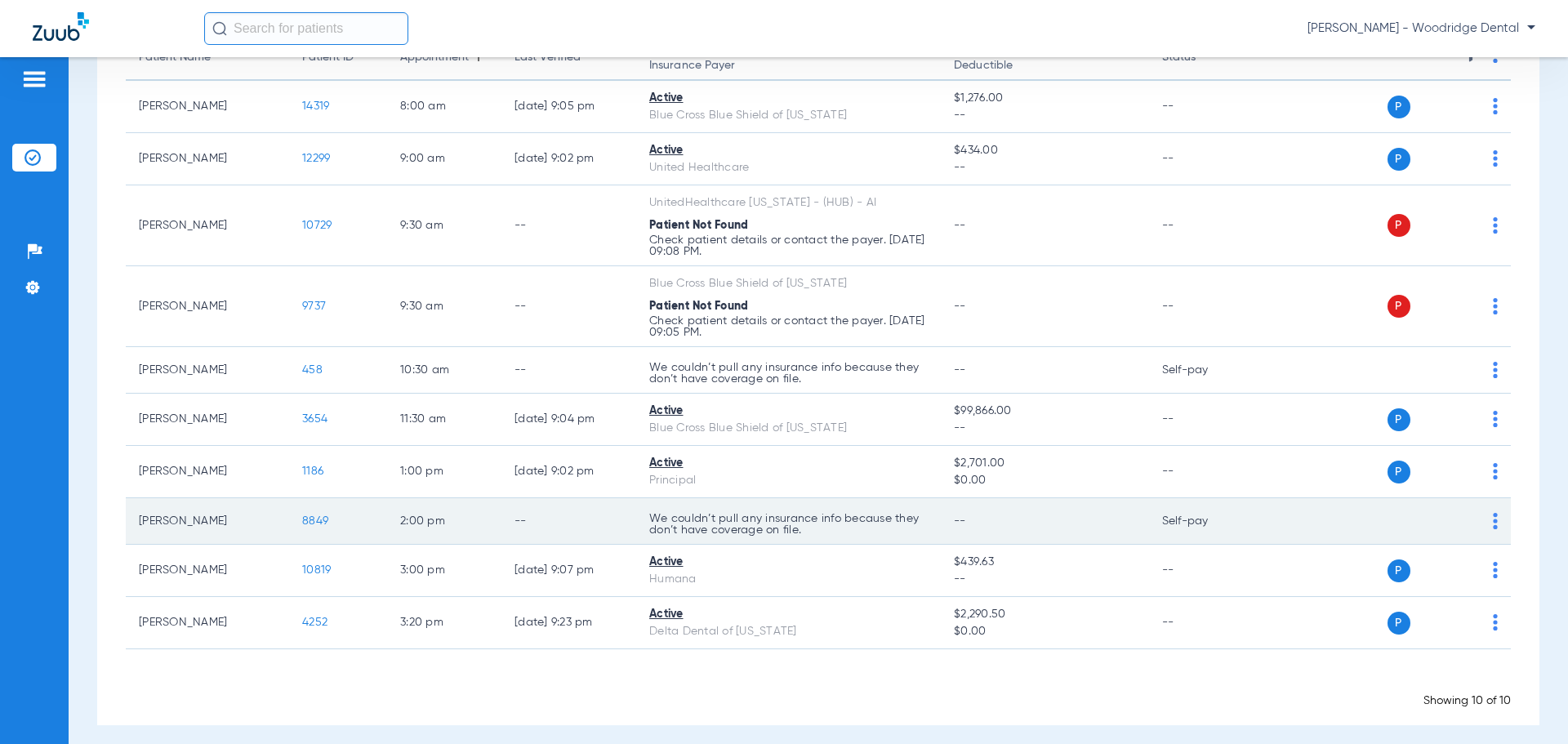
click at [320, 526] on span "8849" at bounding box center [314, 521] width 26 height 12
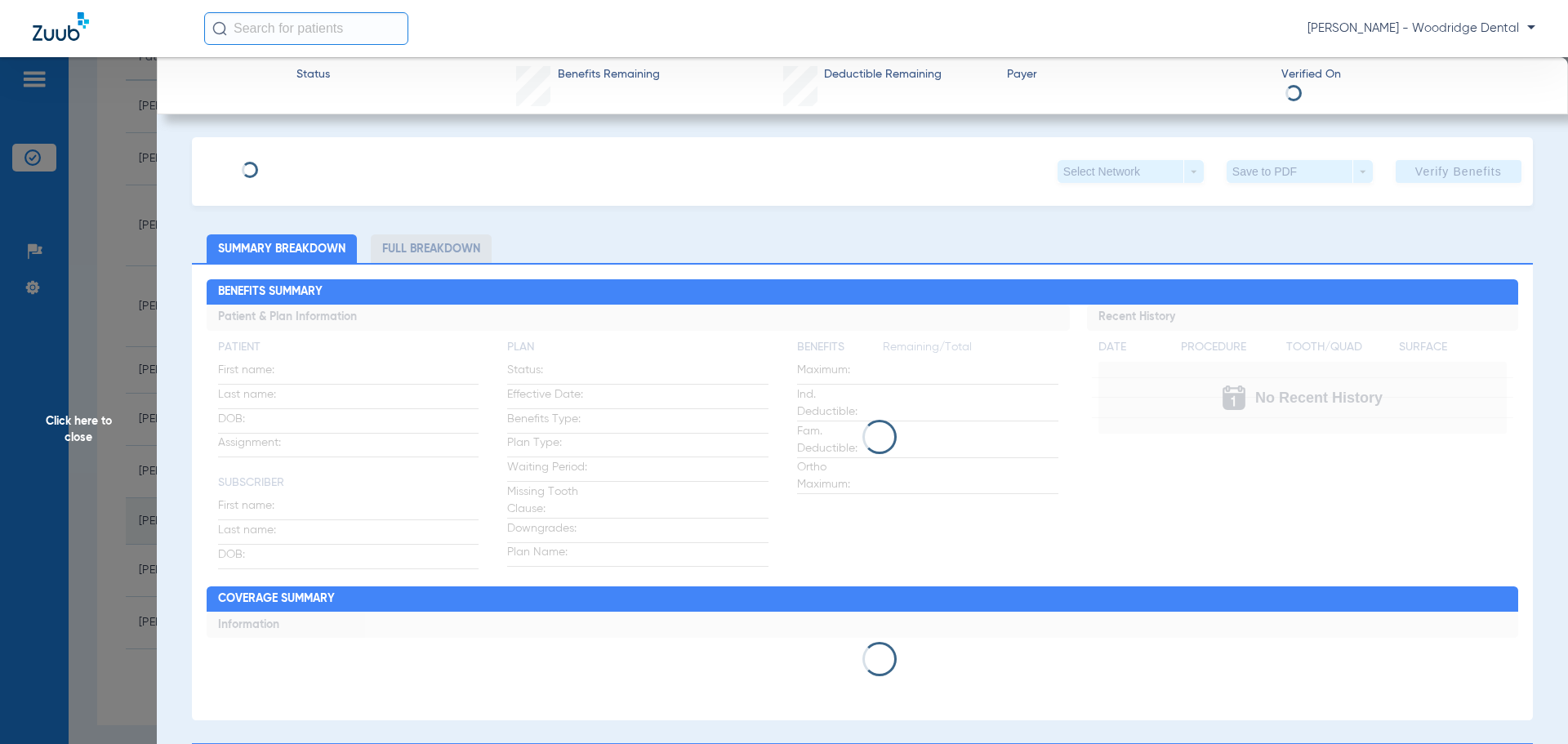
click at [320, 526] on div "Click here to close" at bounding box center [784, 430] width 1568 height 744
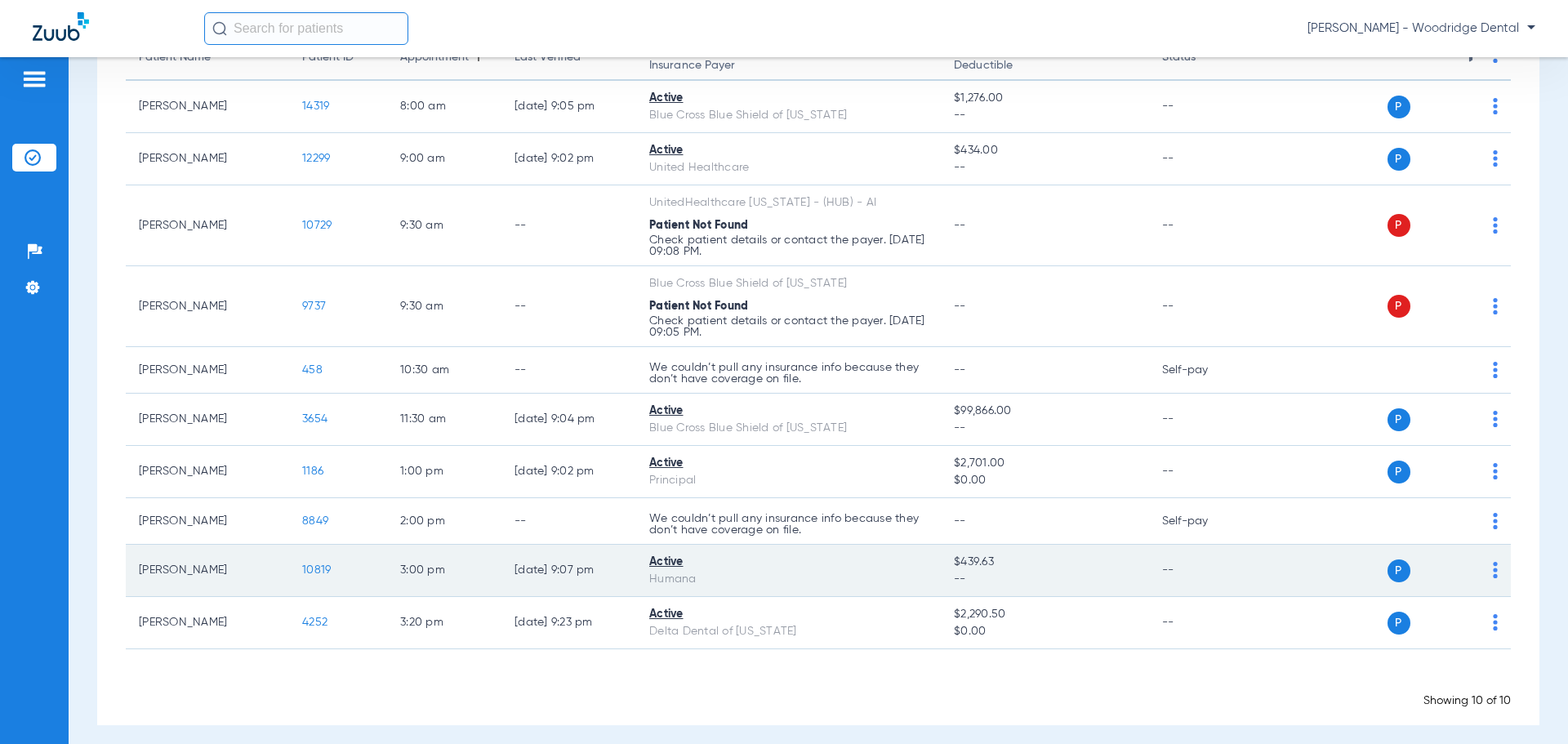
click at [312, 567] on span "10819" at bounding box center [316, 571] width 28 height 12
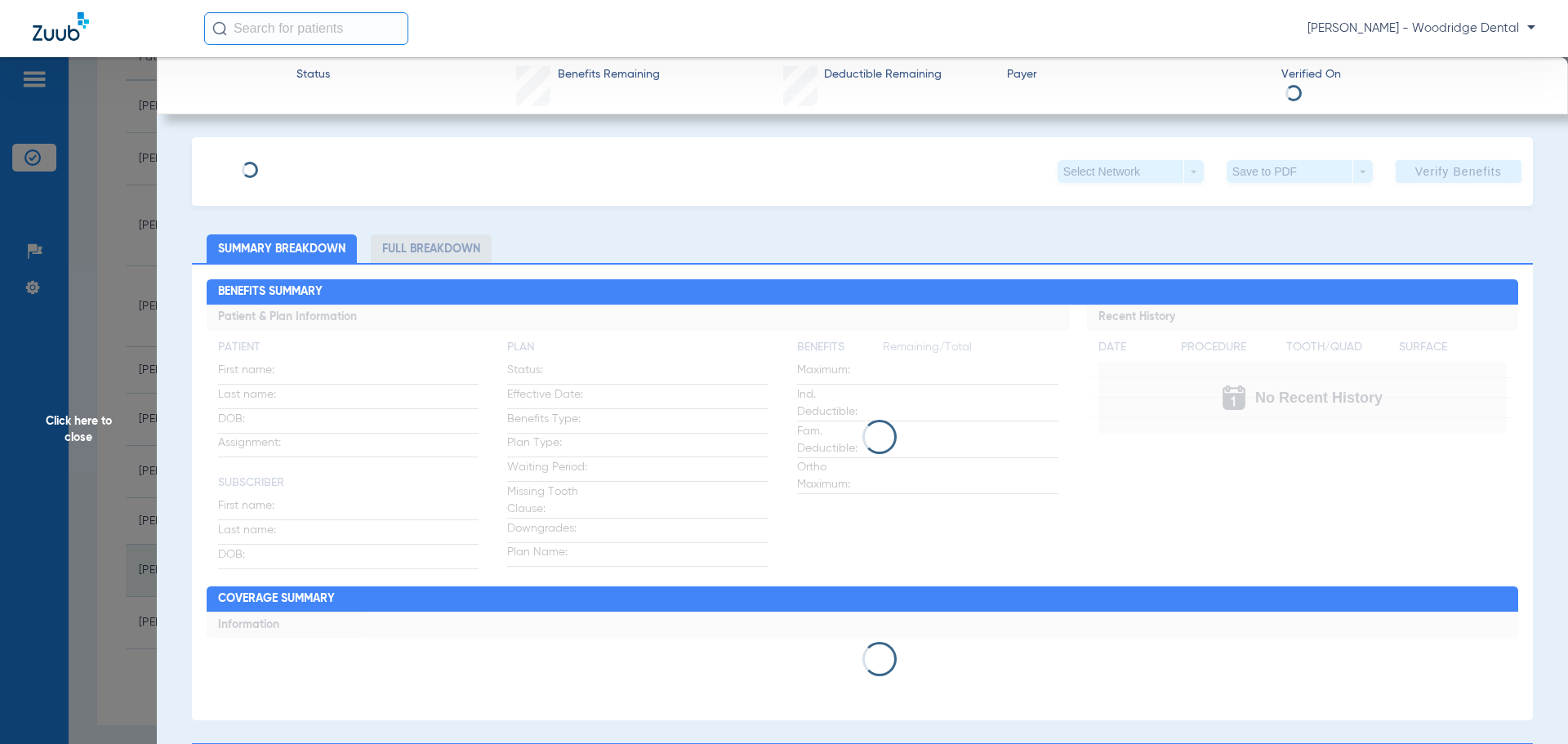
click at [312, 567] on div "Click here to close" at bounding box center [784, 430] width 1568 height 744
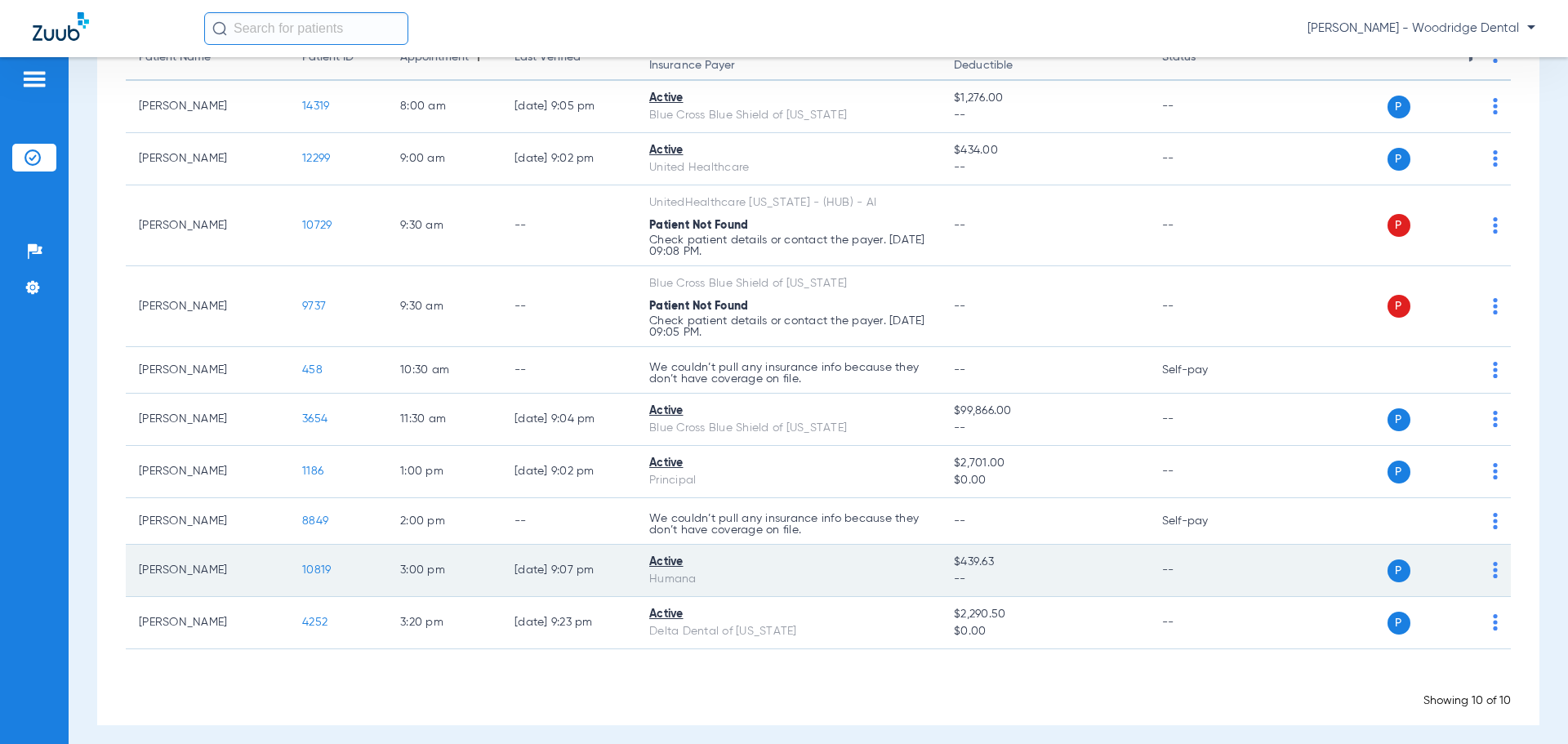
click at [320, 573] on span "10819" at bounding box center [316, 571] width 28 height 12
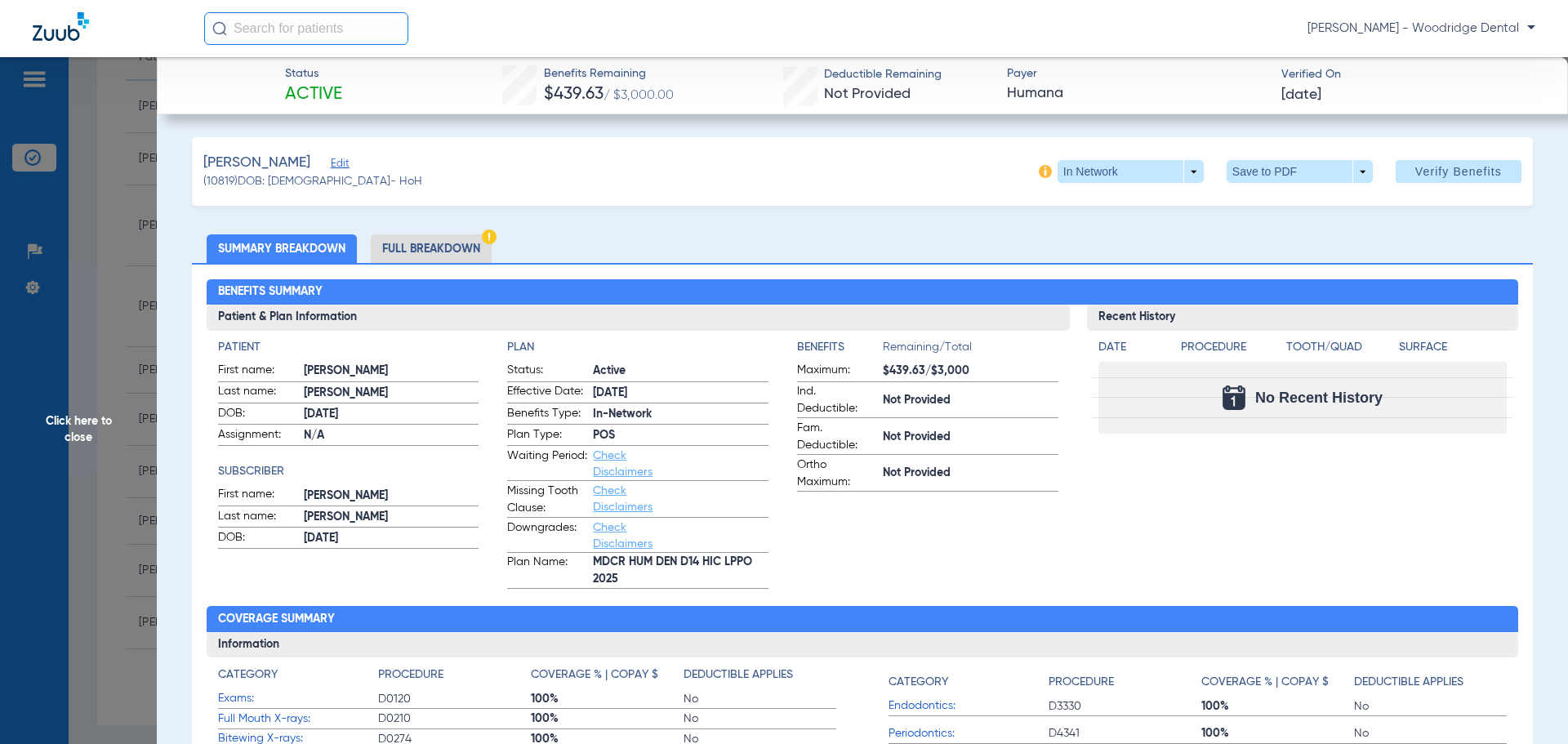
click at [435, 246] on li "Full Breakdown" at bounding box center [431, 249] width 121 height 28
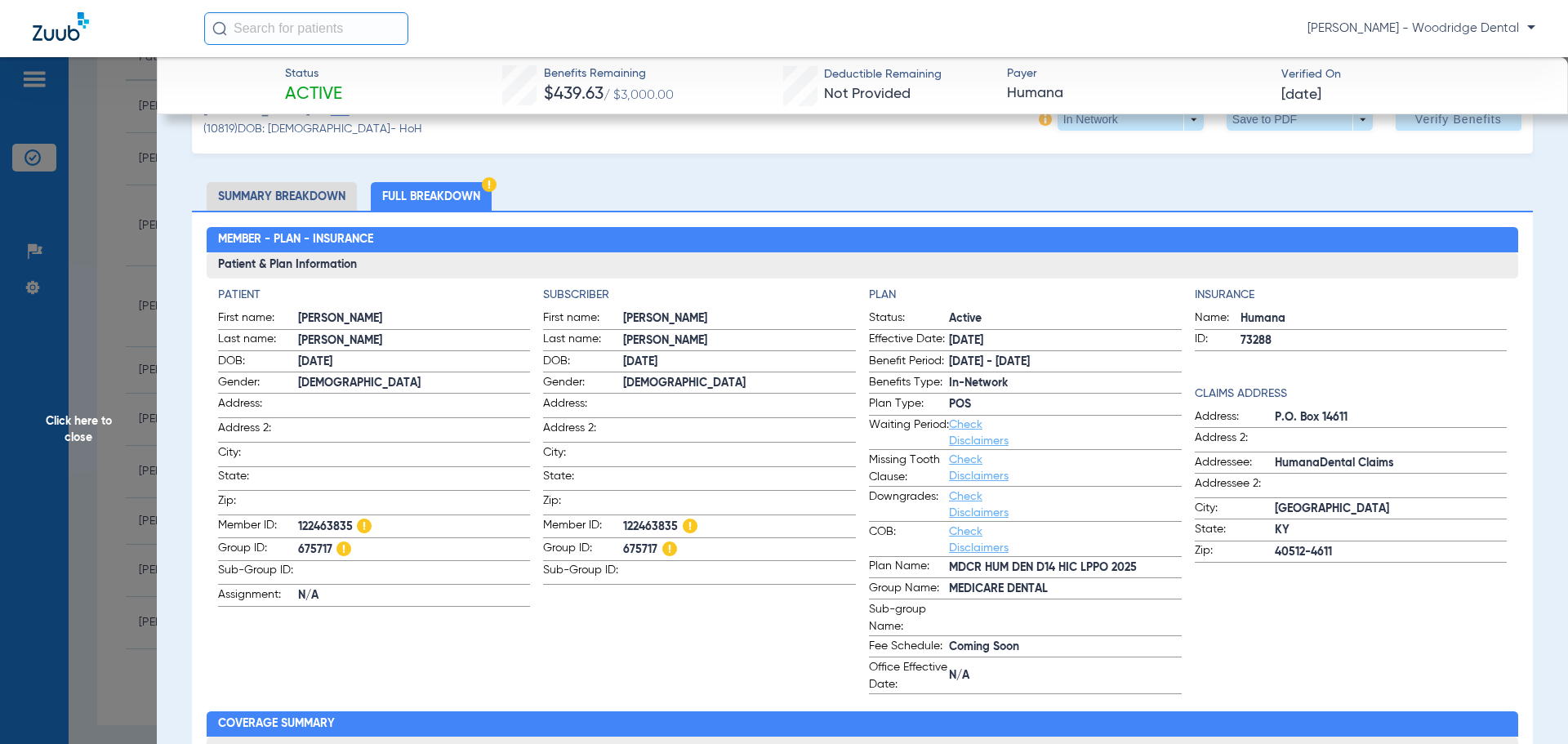
scroll to position [0, 0]
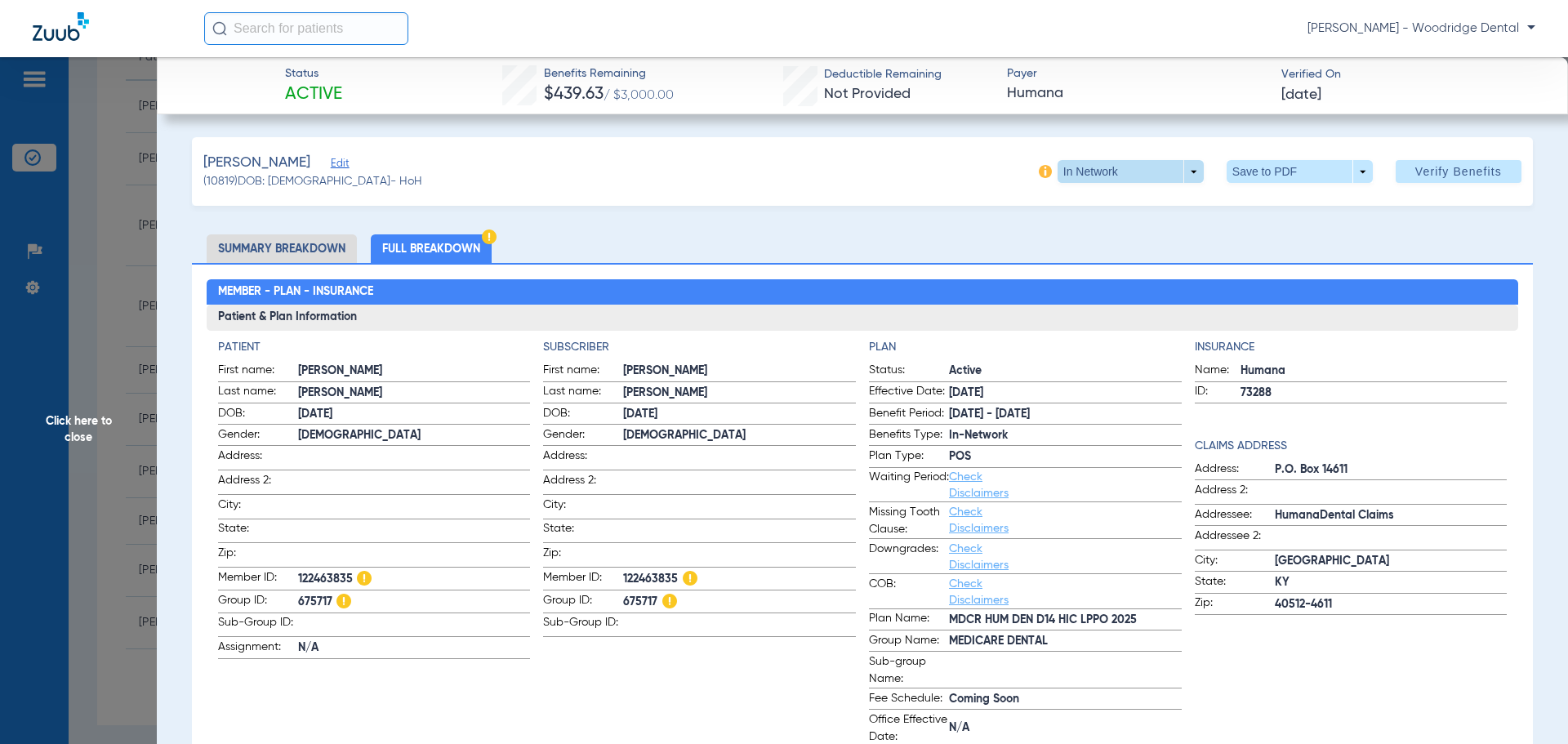
click at [1182, 169] on span at bounding box center [1130, 171] width 146 height 23
click at [919, 187] on div at bounding box center [784, 372] width 1568 height 744
click at [283, 244] on li "Summary Breakdown" at bounding box center [282, 249] width 150 height 28
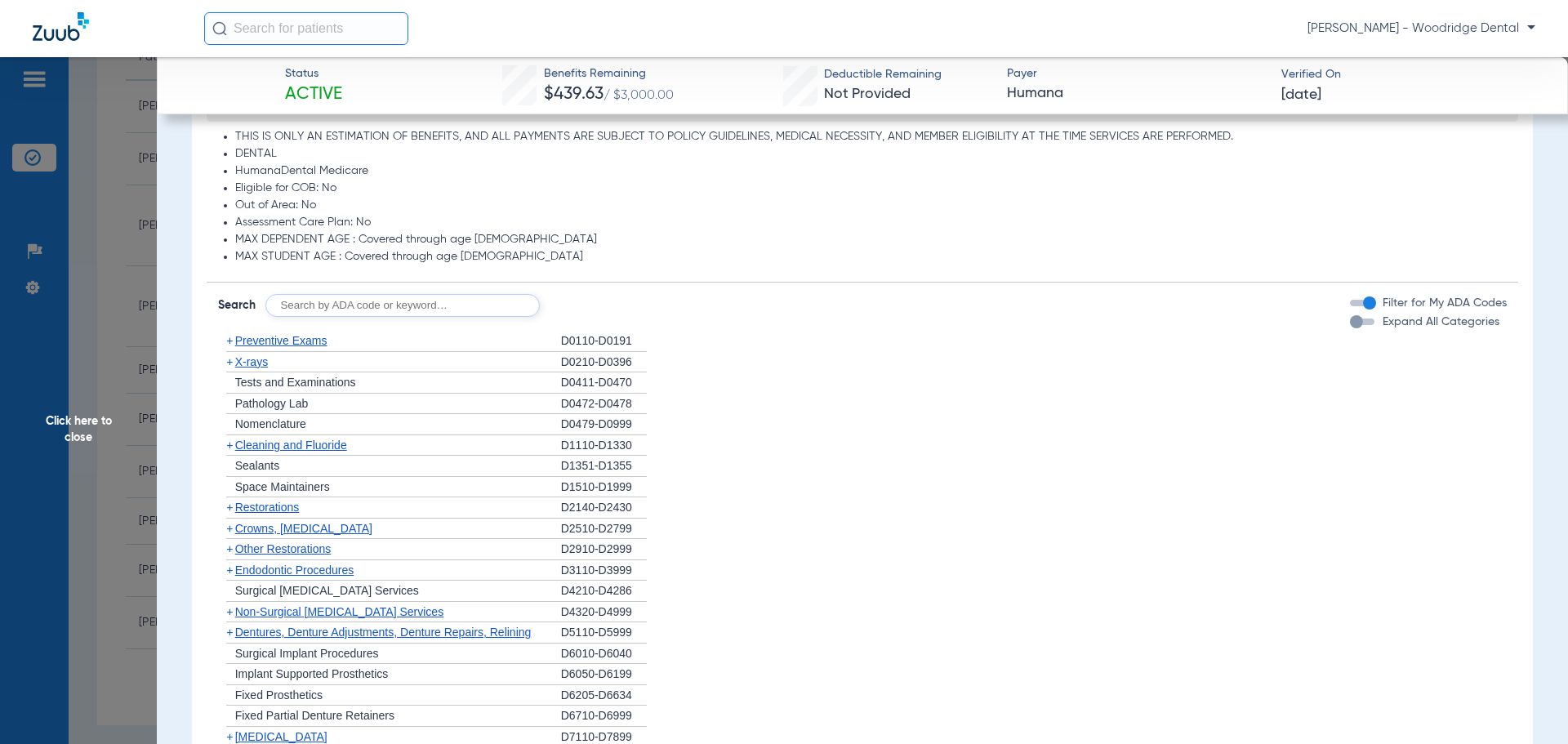
scroll to position [886, 0]
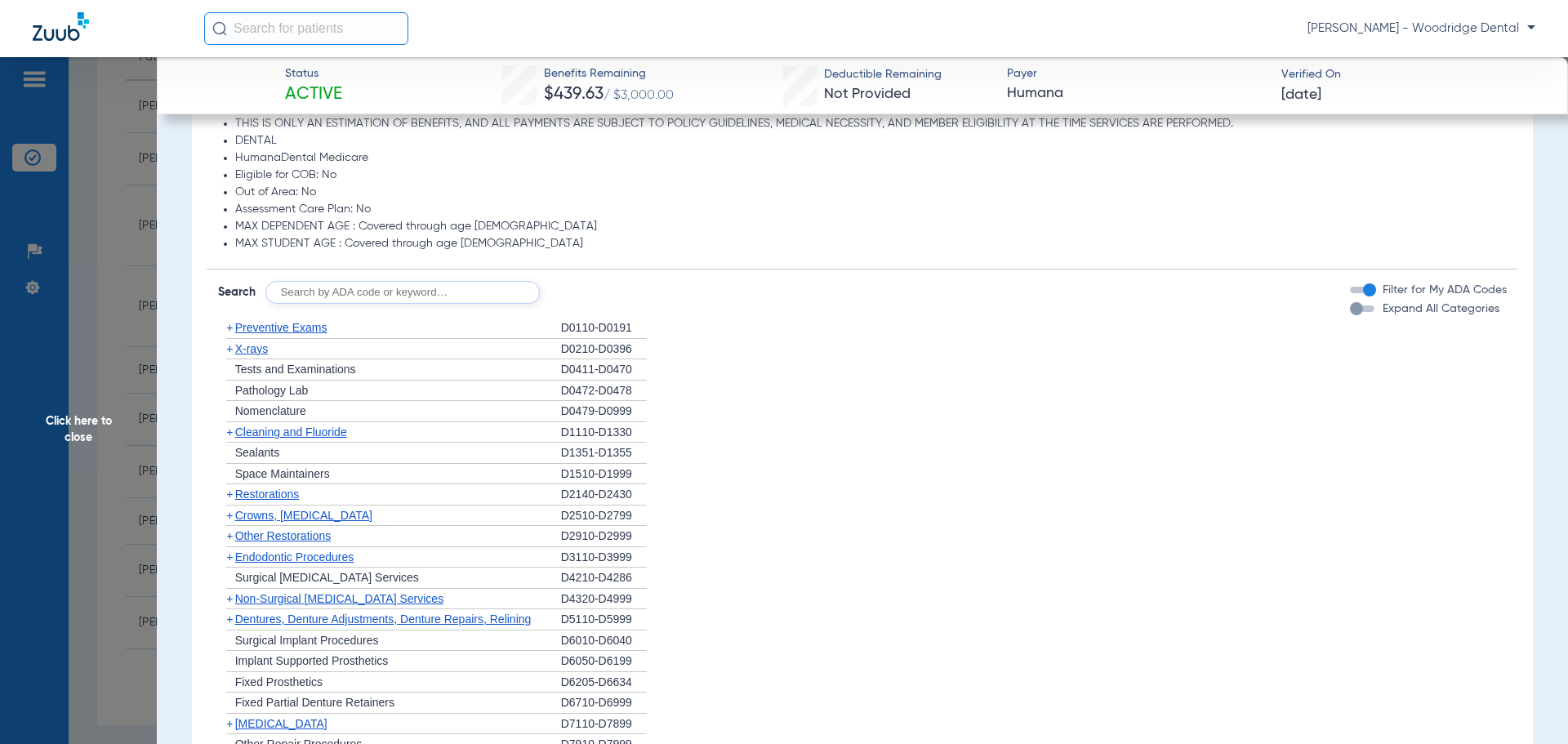
click at [230, 518] on span "+" at bounding box center [229, 515] width 7 height 13
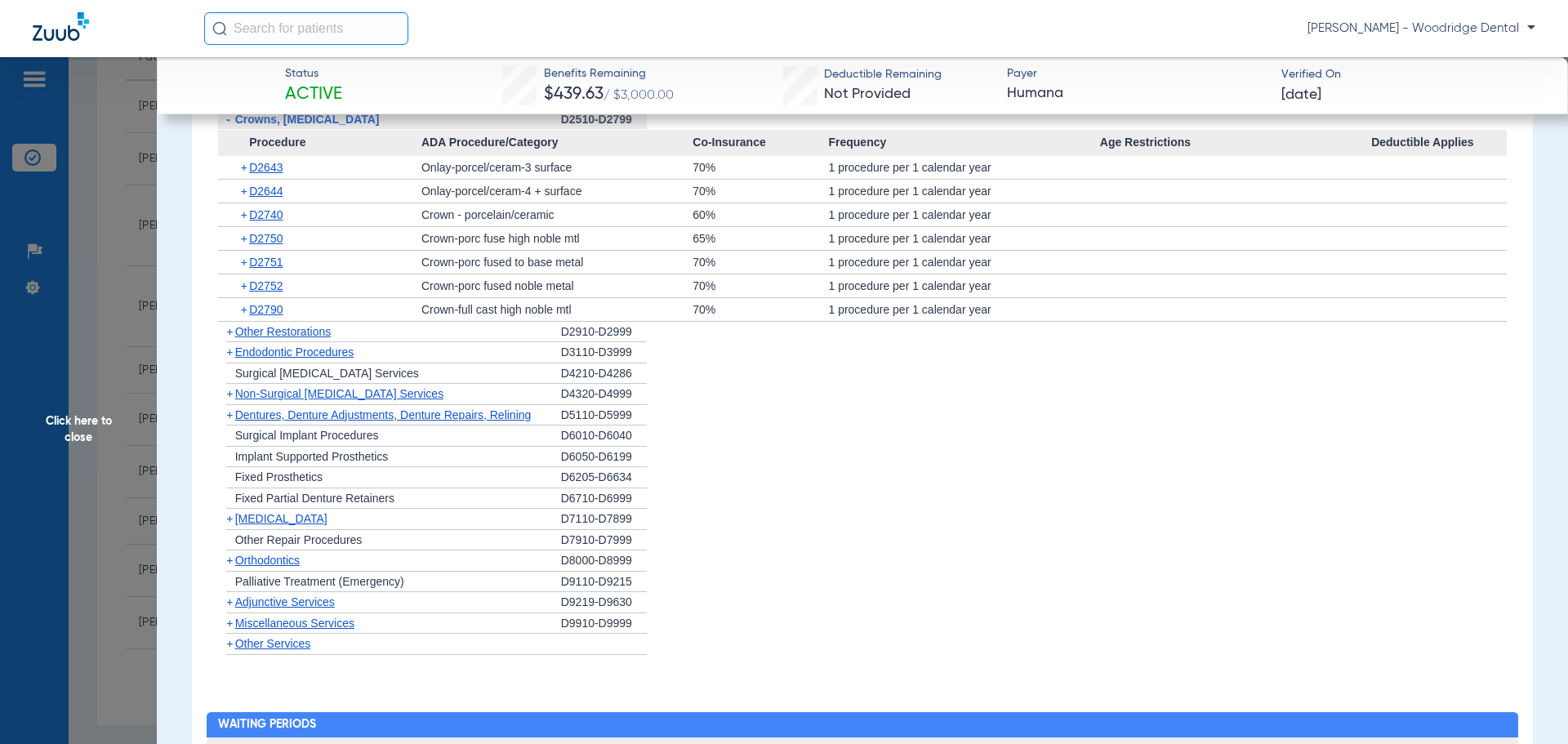
scroll to position [1289, 0]
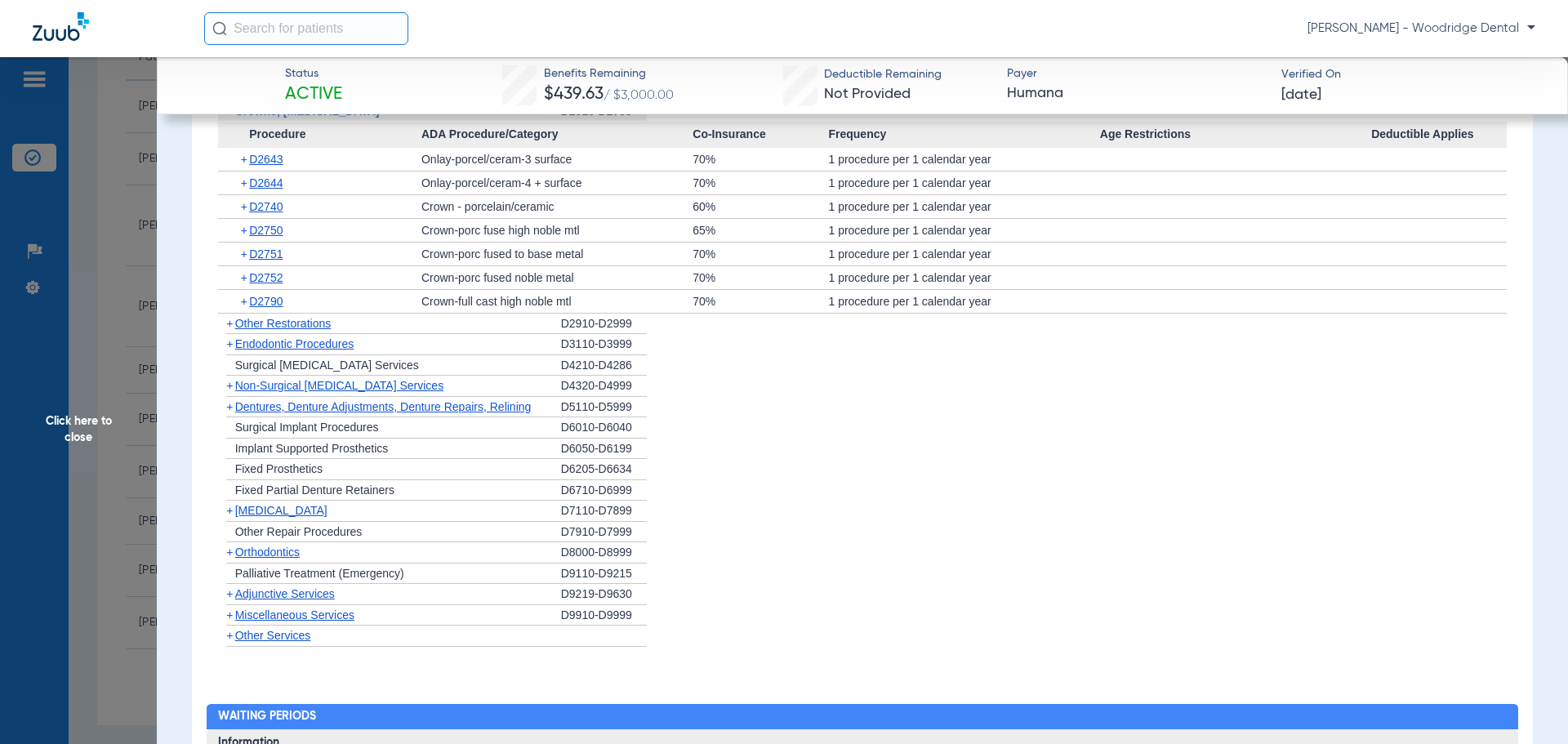
click at [232, 386] on span "+" at bounding box center [229, 385] width 7 height 13
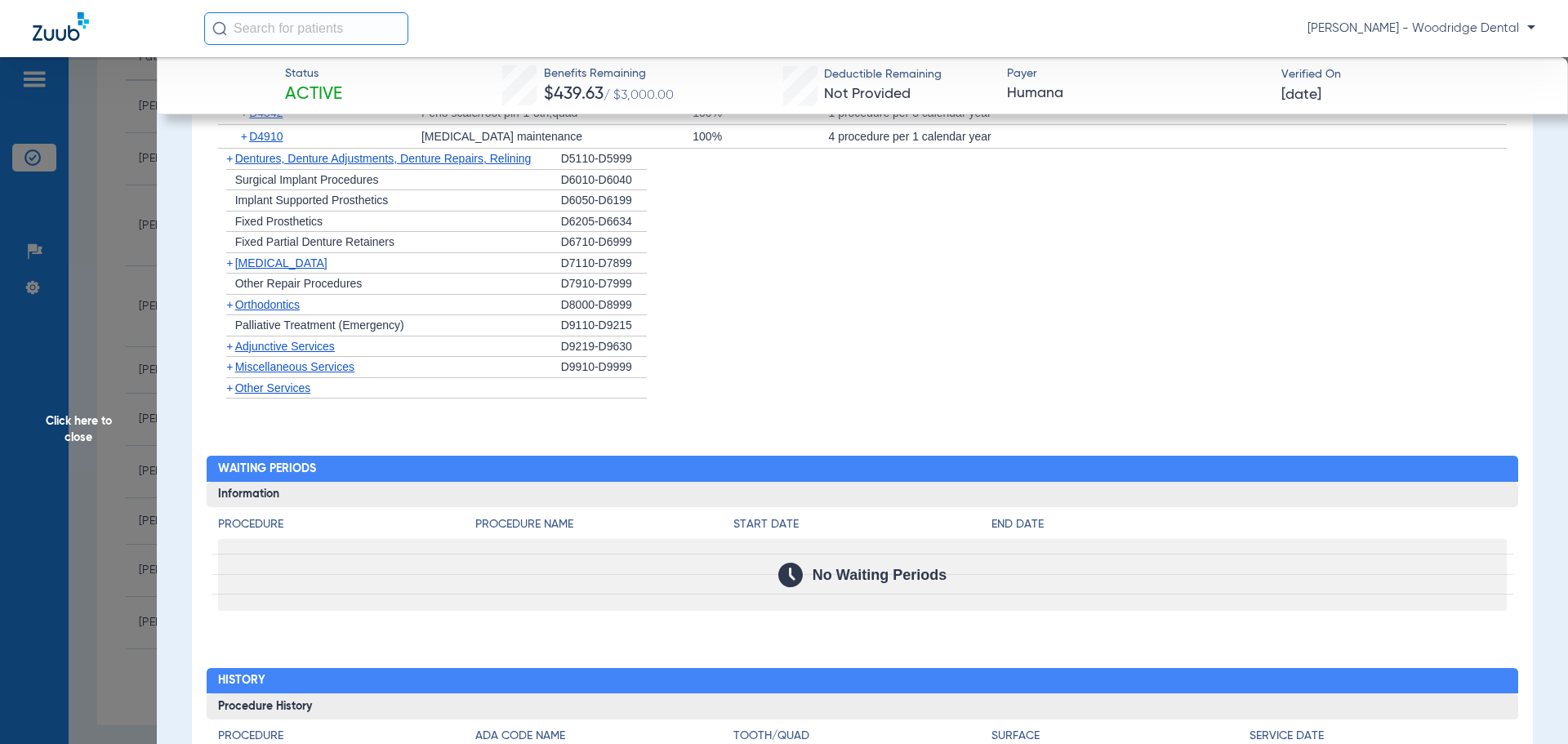
scroll to position [1653, 0]
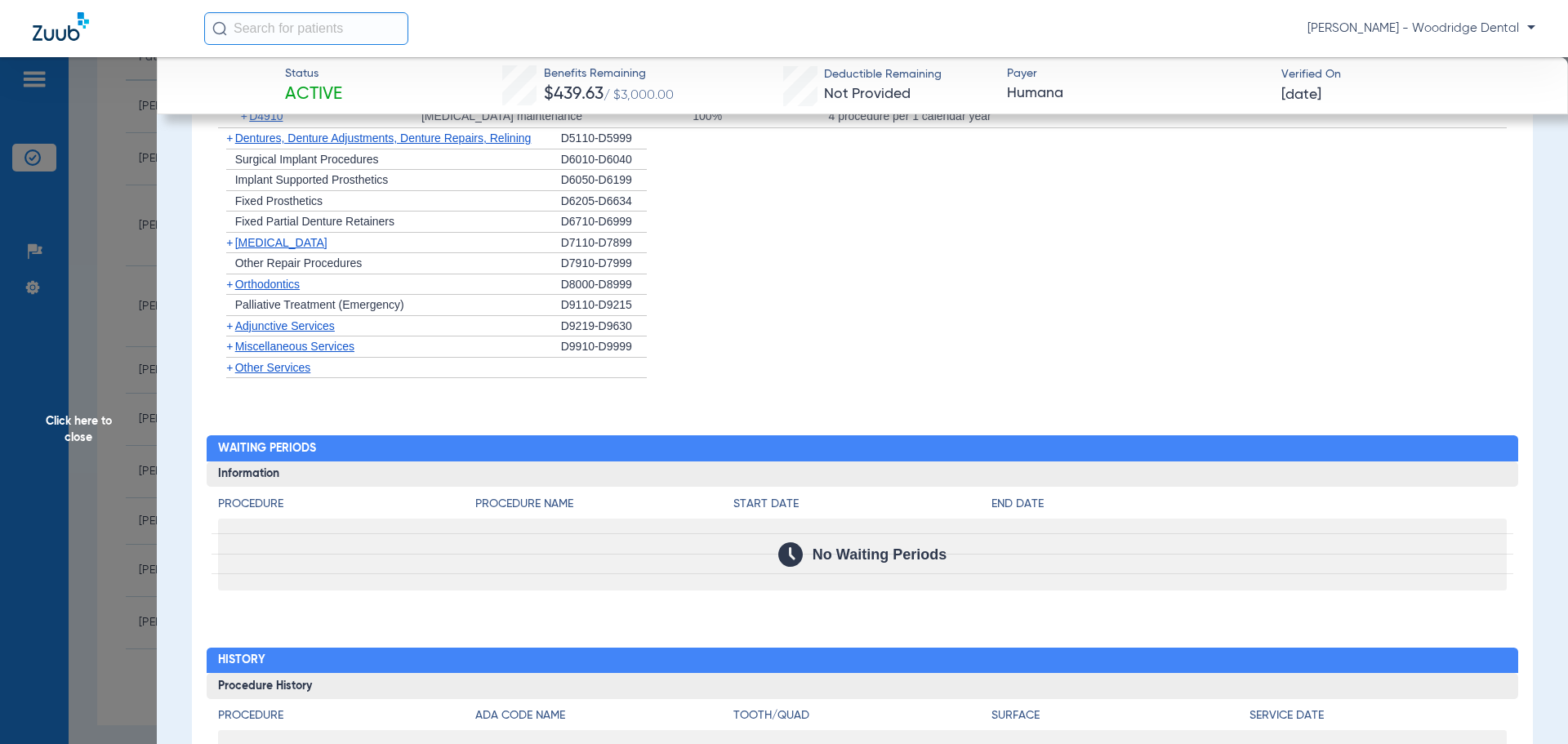
click at [229, 287] on span "+" at bounding box center [229, 284] width 7 height 13
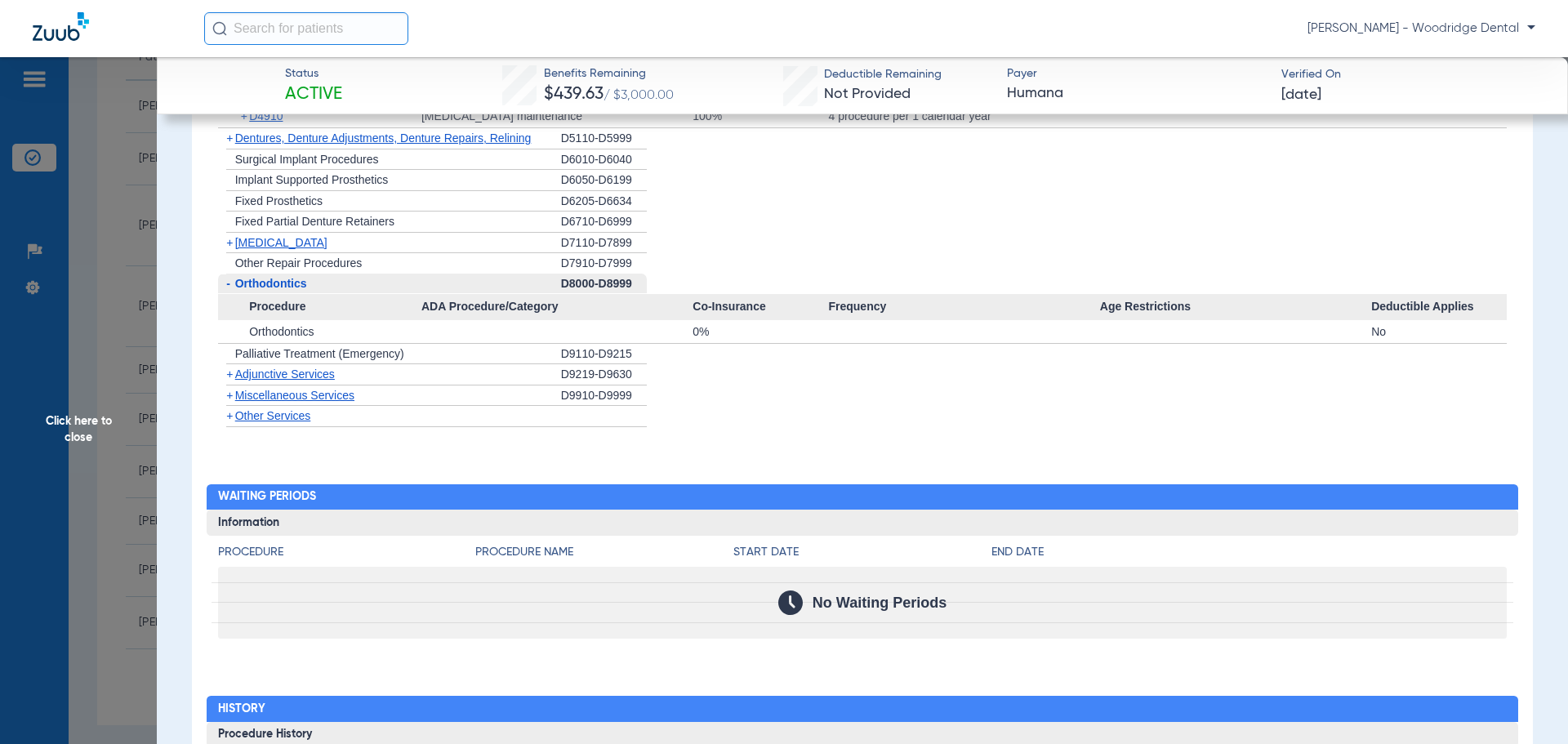
click at [230, 400] on span "+" at bounding box center [229, 395] width 7 height 13
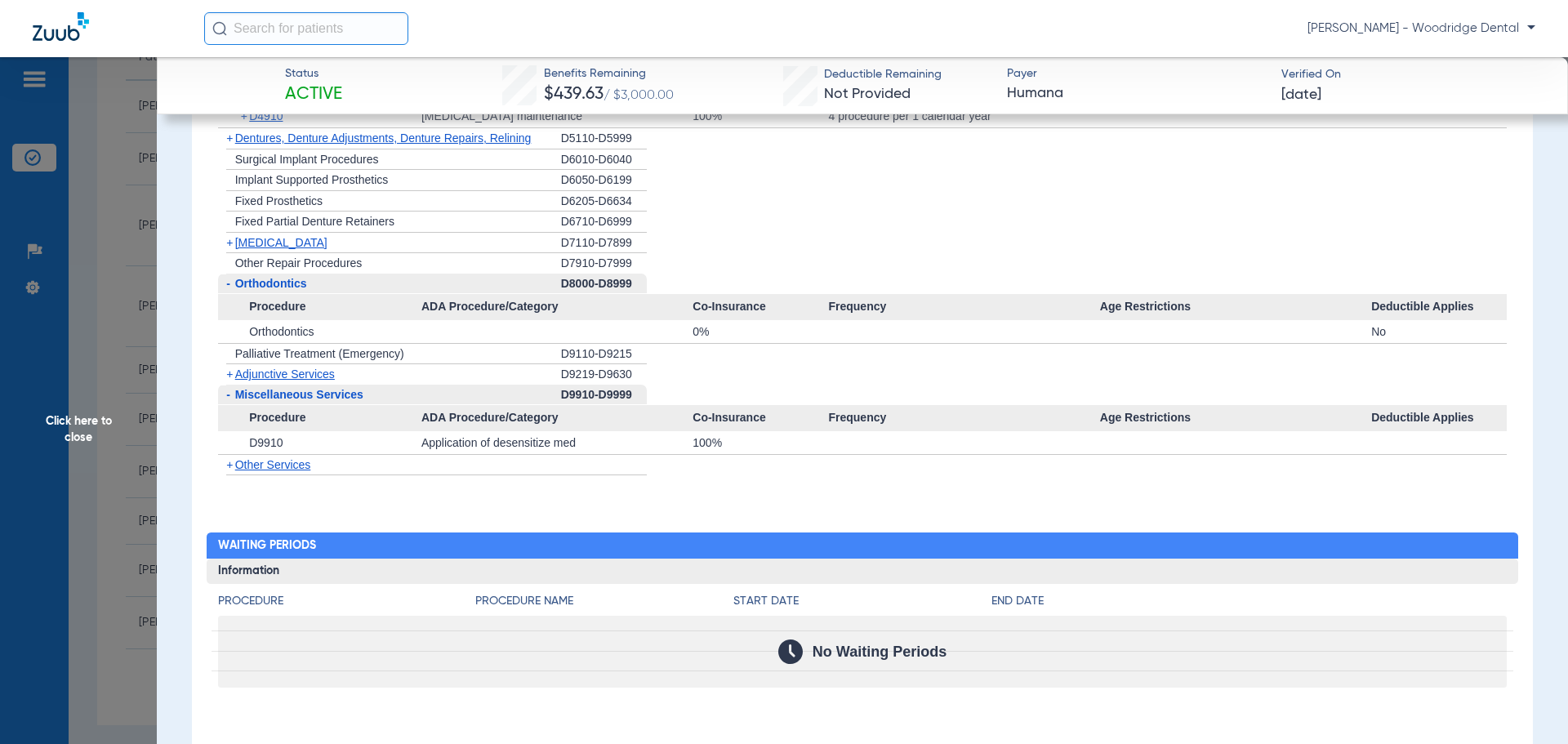
click at [231, 471] on span "+" at bounding box center [229, 465] width 7 height 13
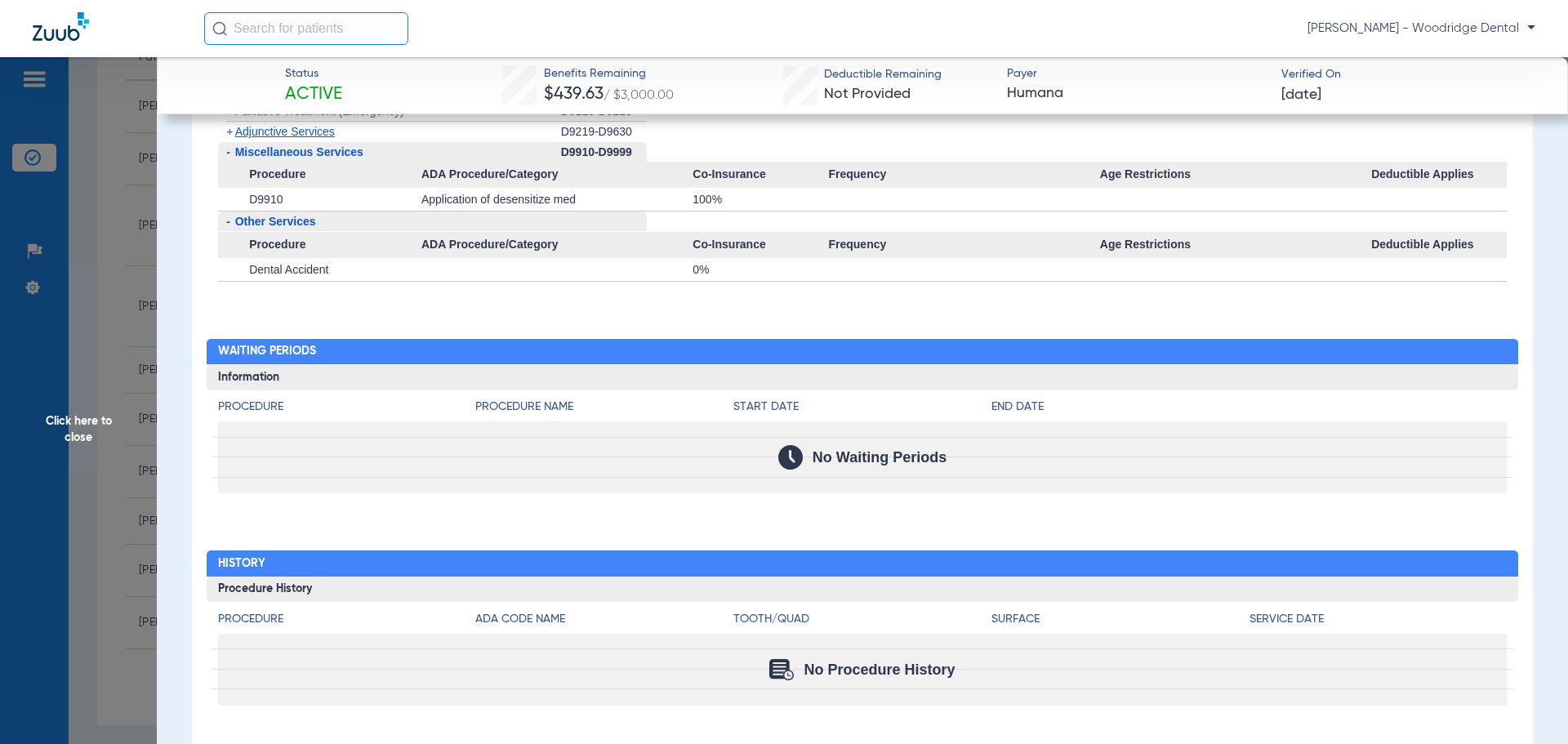
scroll to position [1908, 0]
